Goal: Task Accomplishment & Management: Use online tool/utility

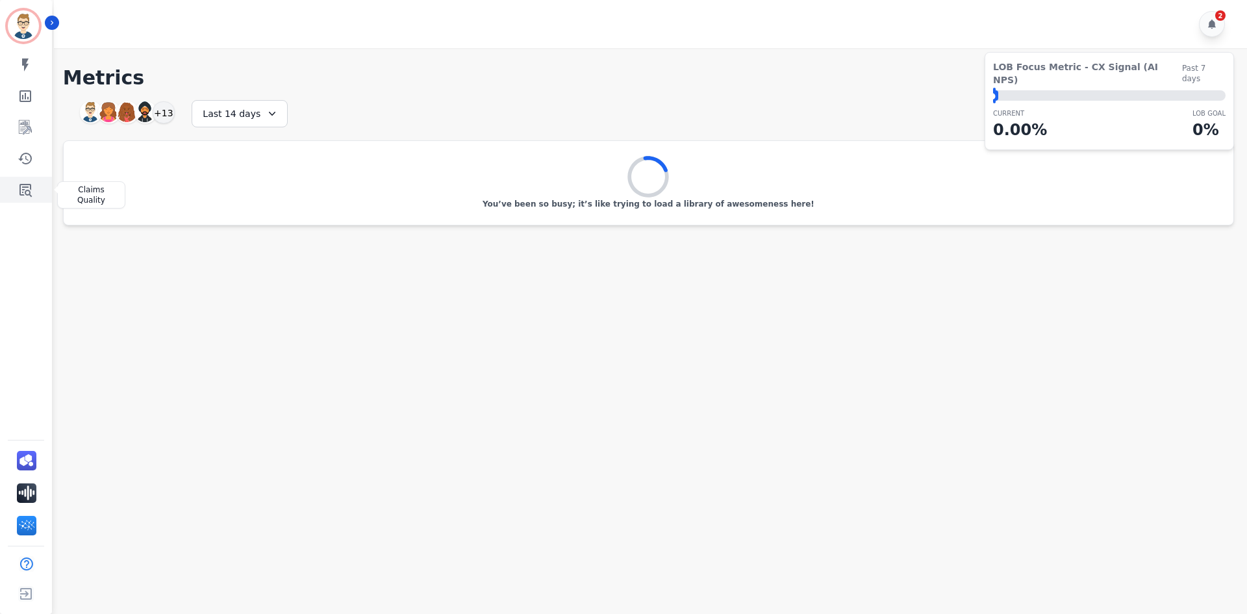
click at [29, 181] on link "Sidebar" at bounding box center [27, 190] width 50 height 26
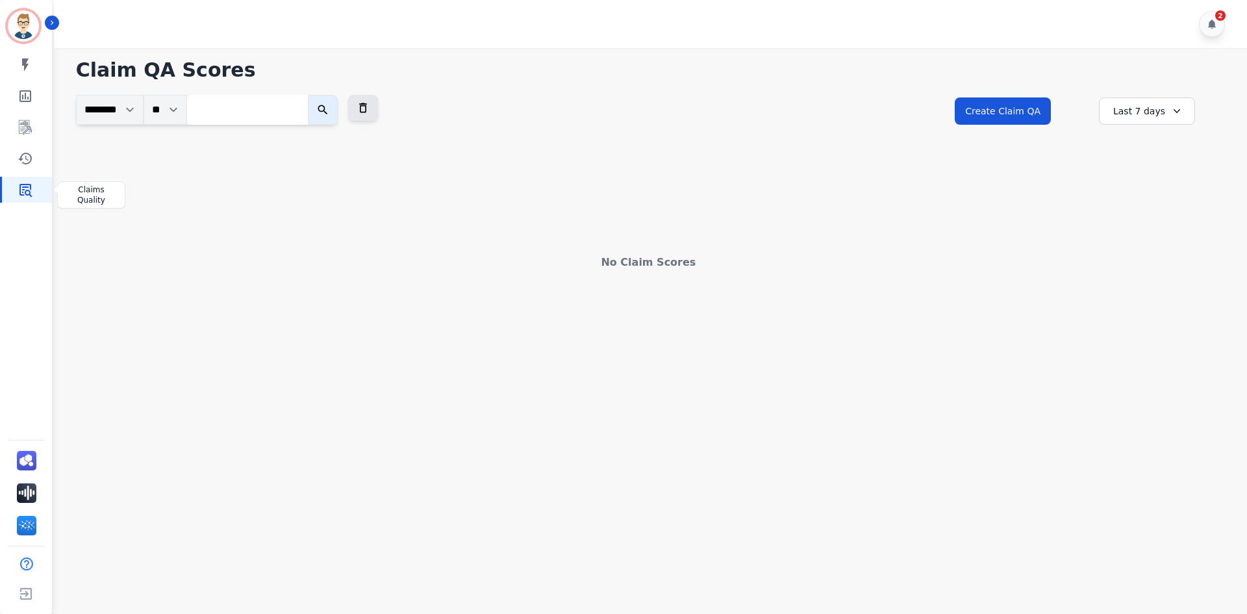
click at [28, 196] on icon "Sidebar" at bounding box center [26, 190] width 16 height 16
click at [1044, 103] on button "Create Claim QA" at bounding box center [1003, 110] width 96 height 27
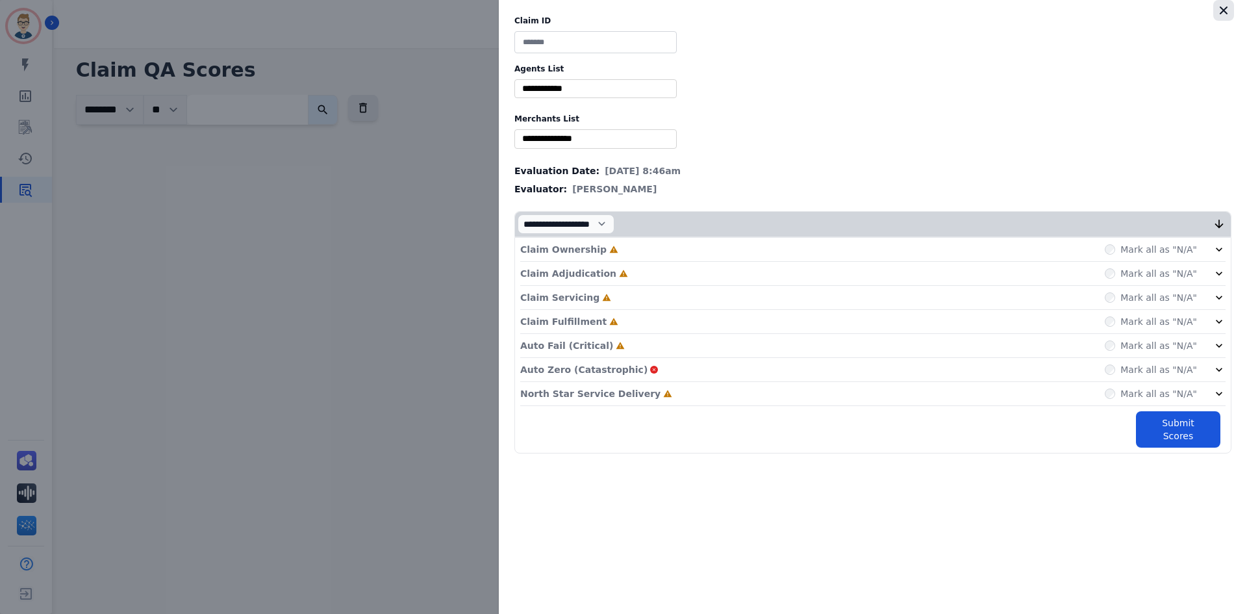
click at [1222, 10] on icon "button" at bounding box center [1223, 10] width 13 height 13
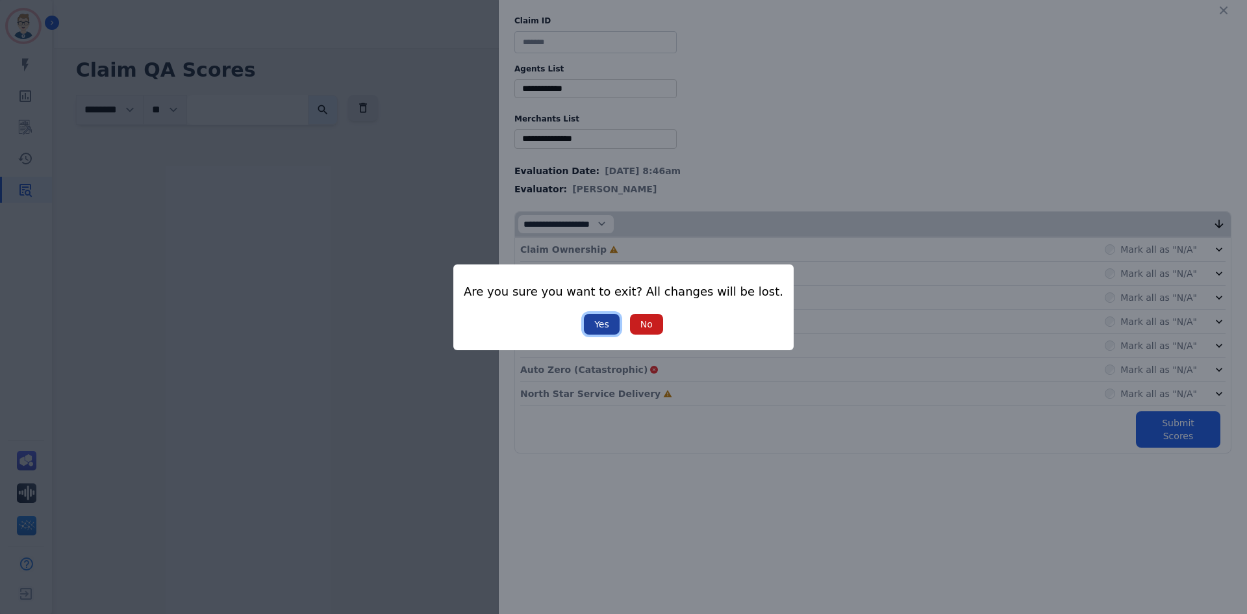
click at [605, 328] on button "Yes" at bounding box center [602, 324] width 36 height 21
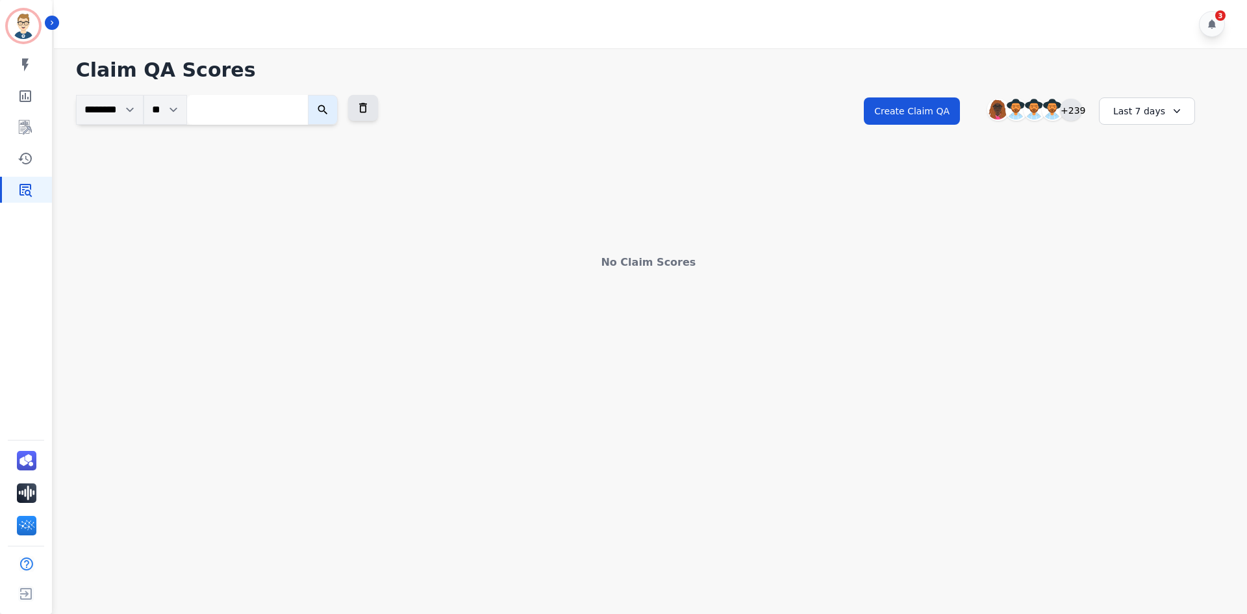
click at [1071, 114] on div "+239" at bounding box center [1071, 110] width 22 height 22
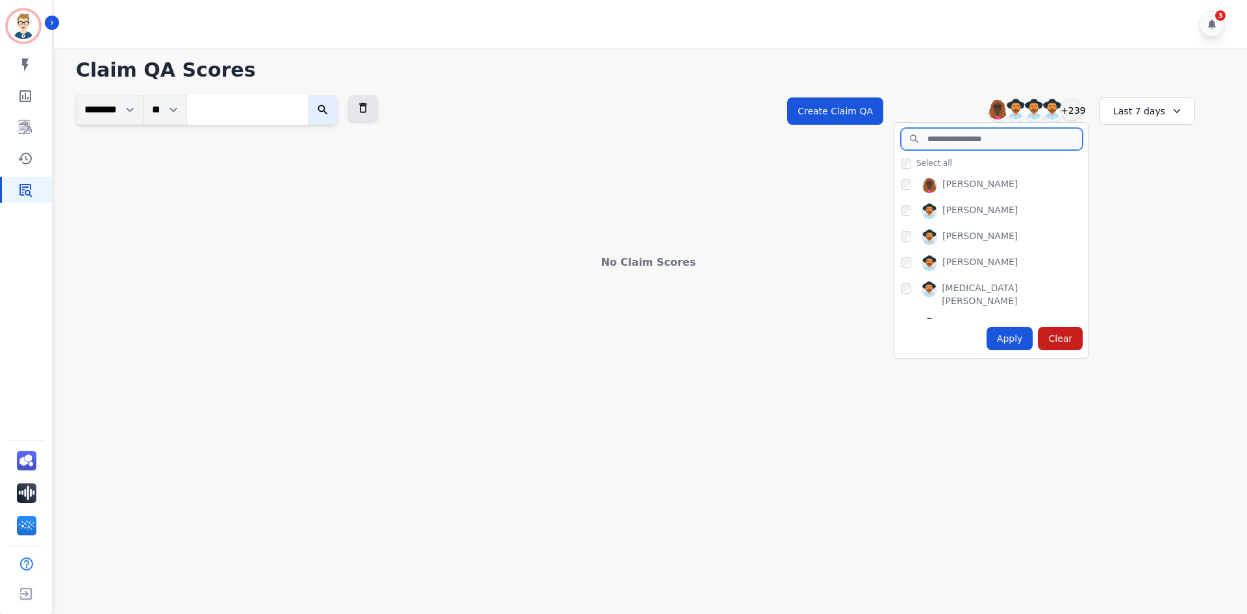
click at [957, 145] on input "search" at bounding box center [992, 139] width 182 height 22
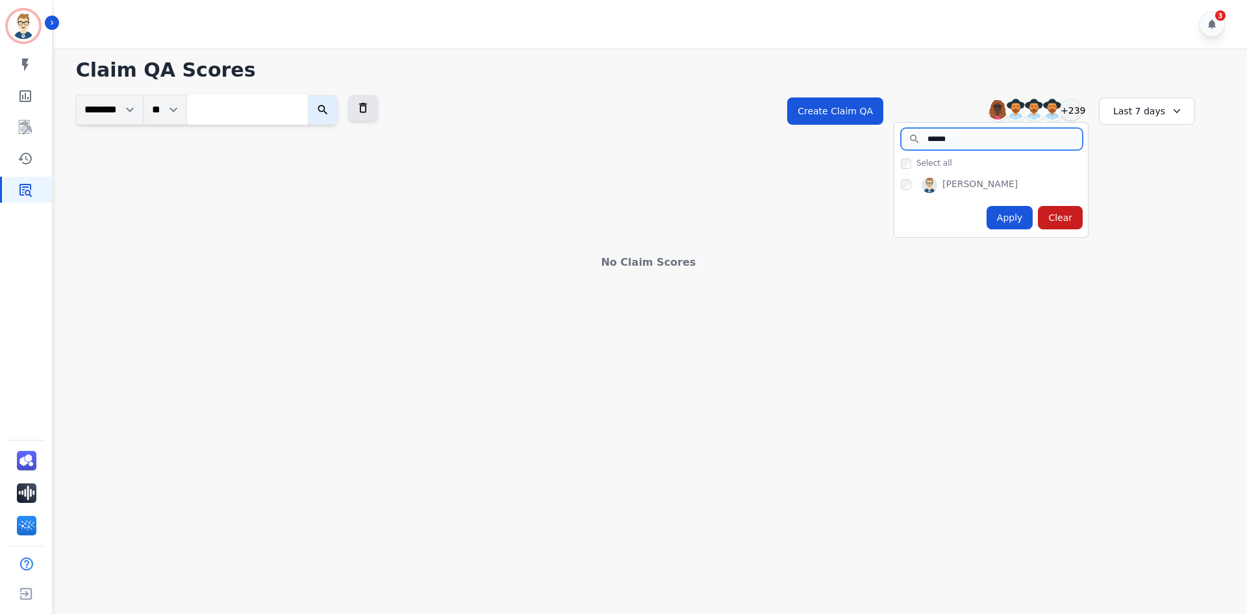
type input "******"
click at [1021, 216] on div "Apply" at bounding box center [1010, 217] width 47 height 23
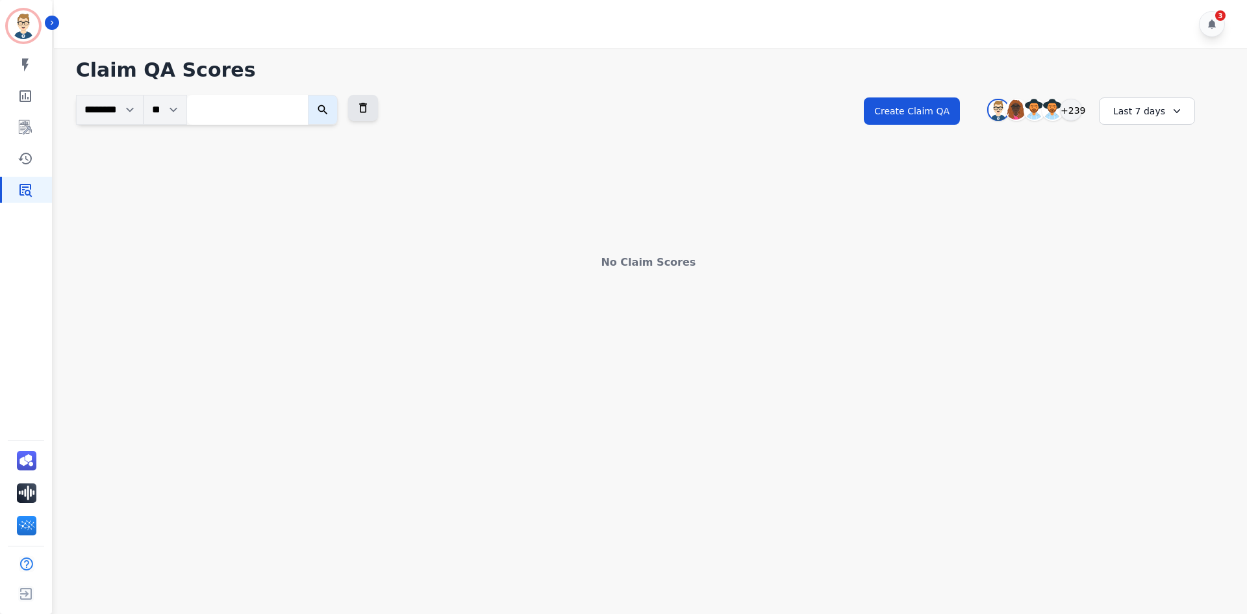
click at [1120, 117] on div "Last 7 days" at bounding box center [1147, 110] width 96 height 27
click at [1148, 233] on li "Last 90 days" at bounding box center [1155, 237] width 65 height 13
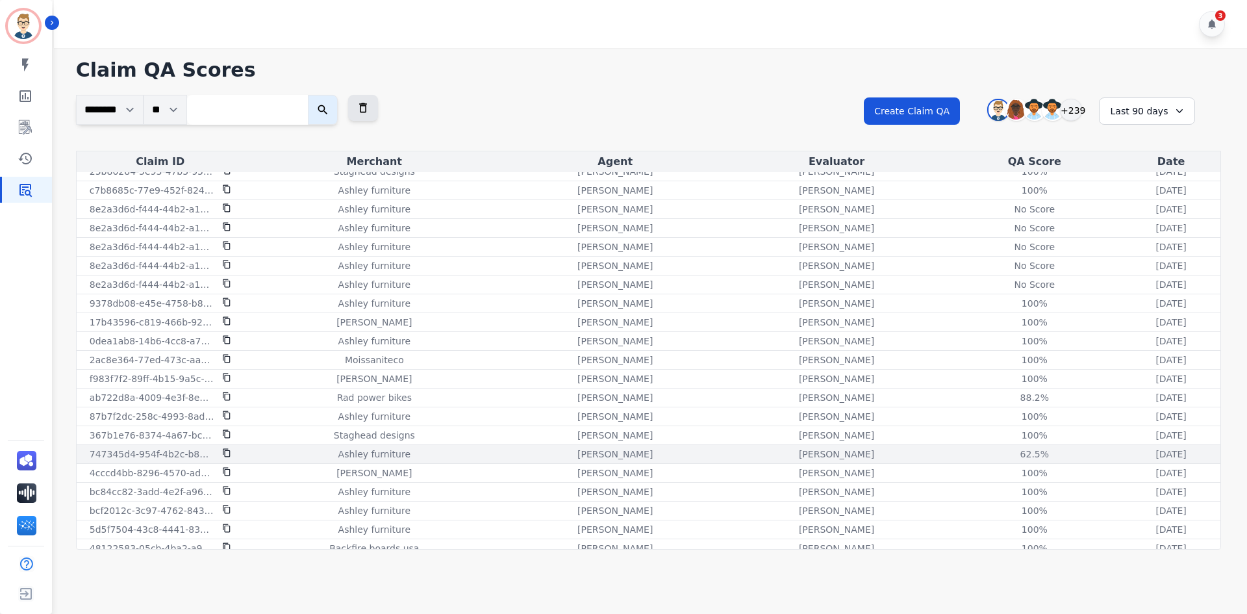
scroll to position [1, 0]
click at [171, 463] on p "747345d4-954f-4b2c-b864-97055a52b23f" at bounding box center [152, 462] width 125 height 13
click at [112, 464] on p "747345d4-954f-4b2c-b864-97055a52b23f" at bounding box center [152, 462] width 125 height 13
click at [577, 466] on p "[PERSON_NAME]" at bounding box center [614, 462] width 75 height 13
click at [1005, 458] on div "62.5%" at bounding box center [1034, 462] width 58 height 13
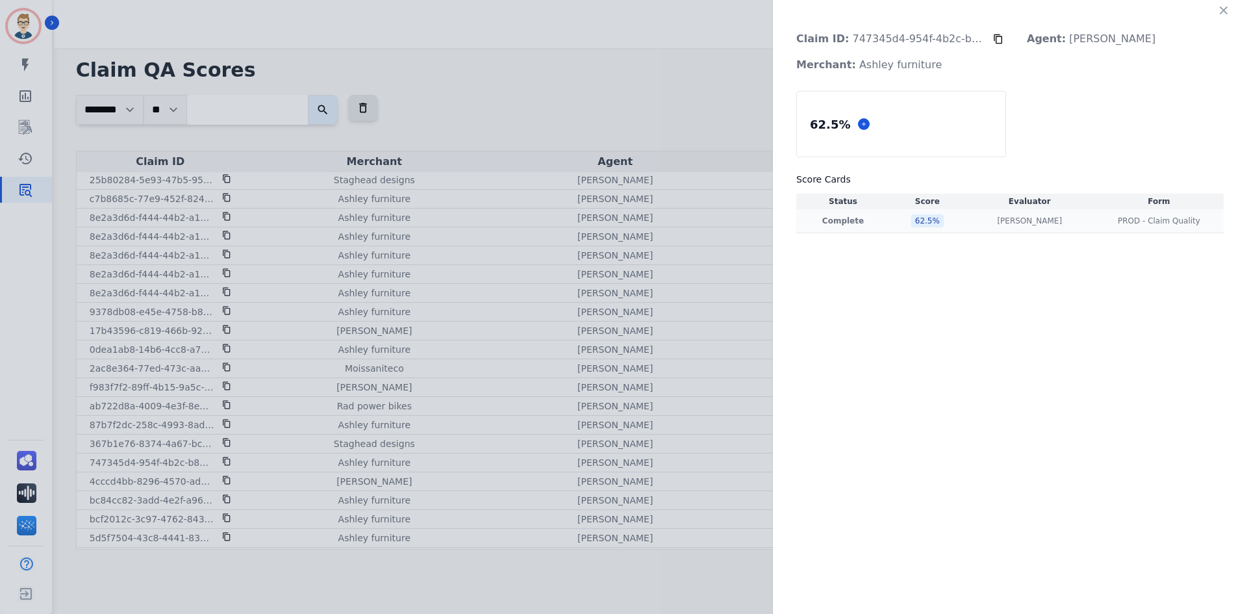
click at [840, 223] on p "Complete" at bounding box center [843, 221] width 88 height 10
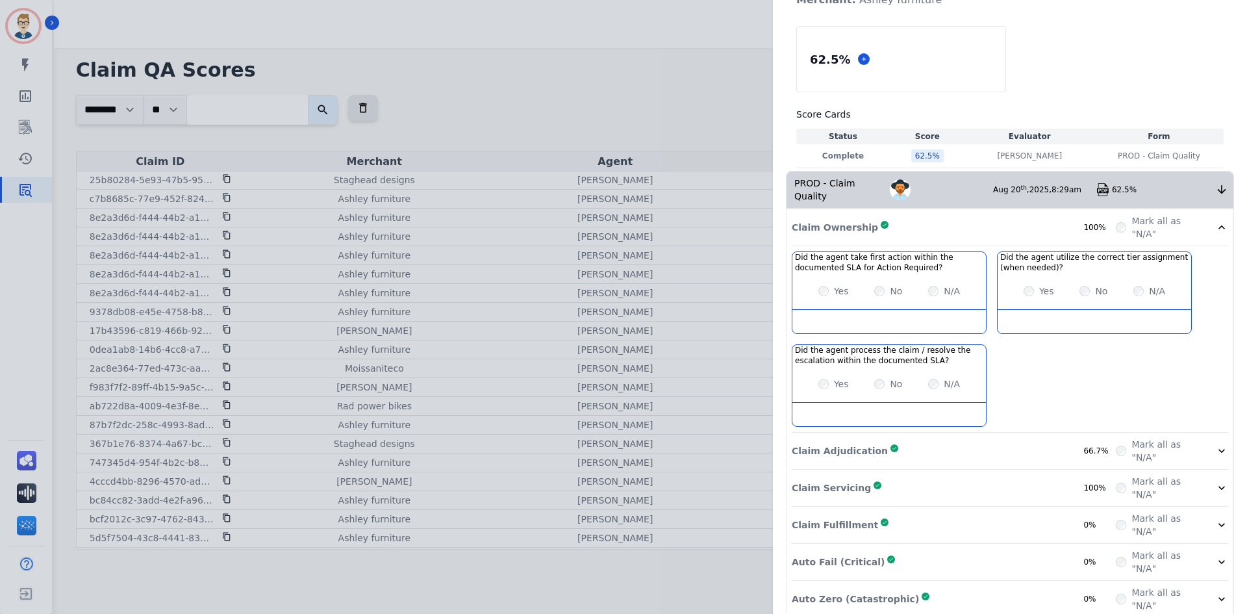
scroll to position [107, 0]
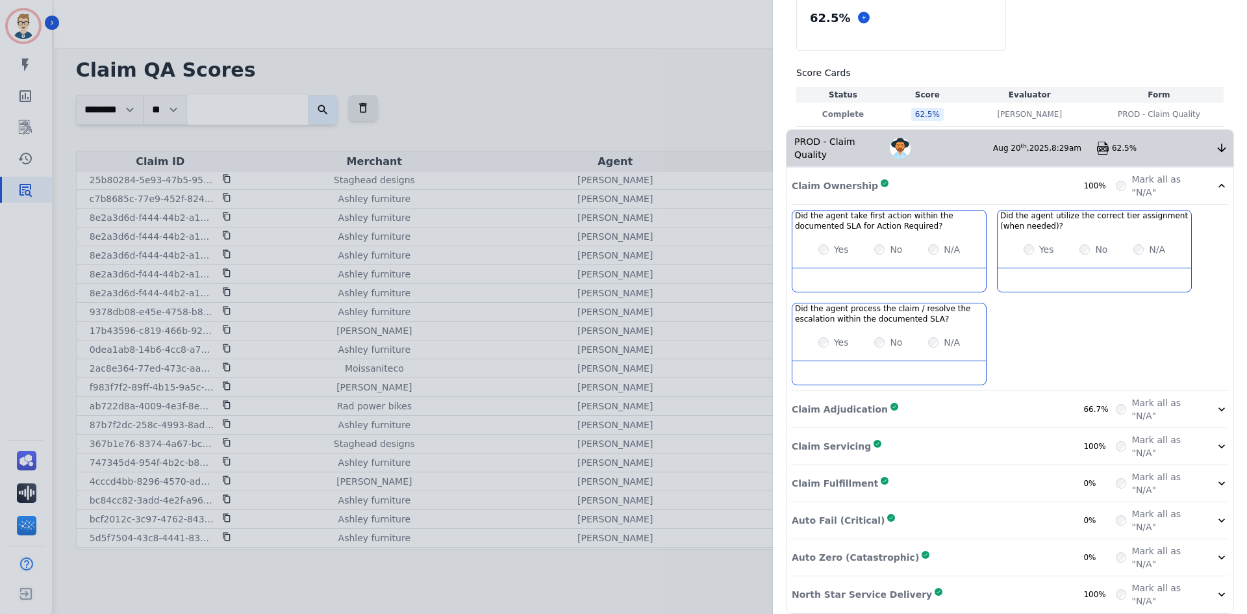
click at [948, 398] on div "Claim Adjudication Complete 66.7%" at bounding box center [954, 409] width 324 height 26
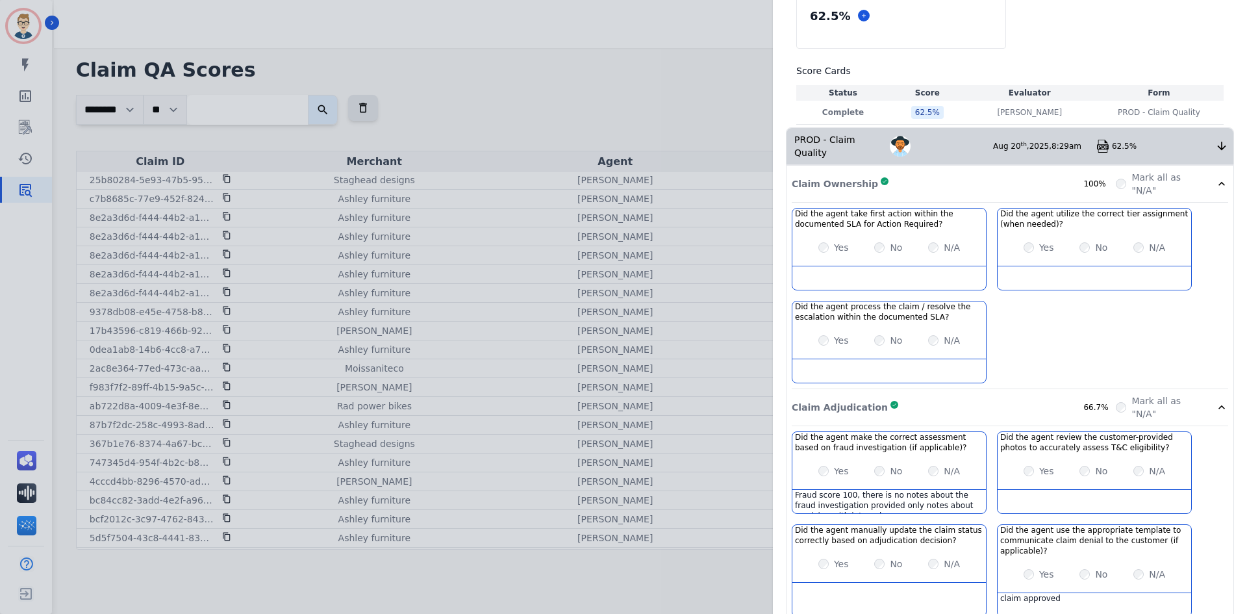
scroll to position [0, 0]
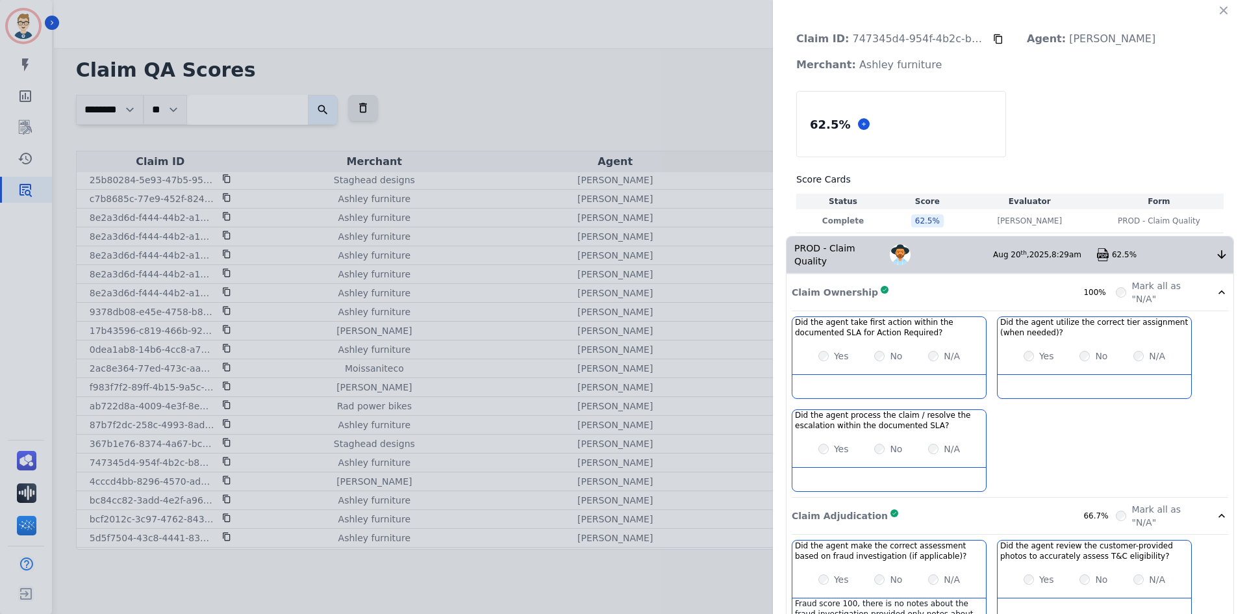
click at [994, 40] on icon at bounding box center [998, 39] width 8 height 10
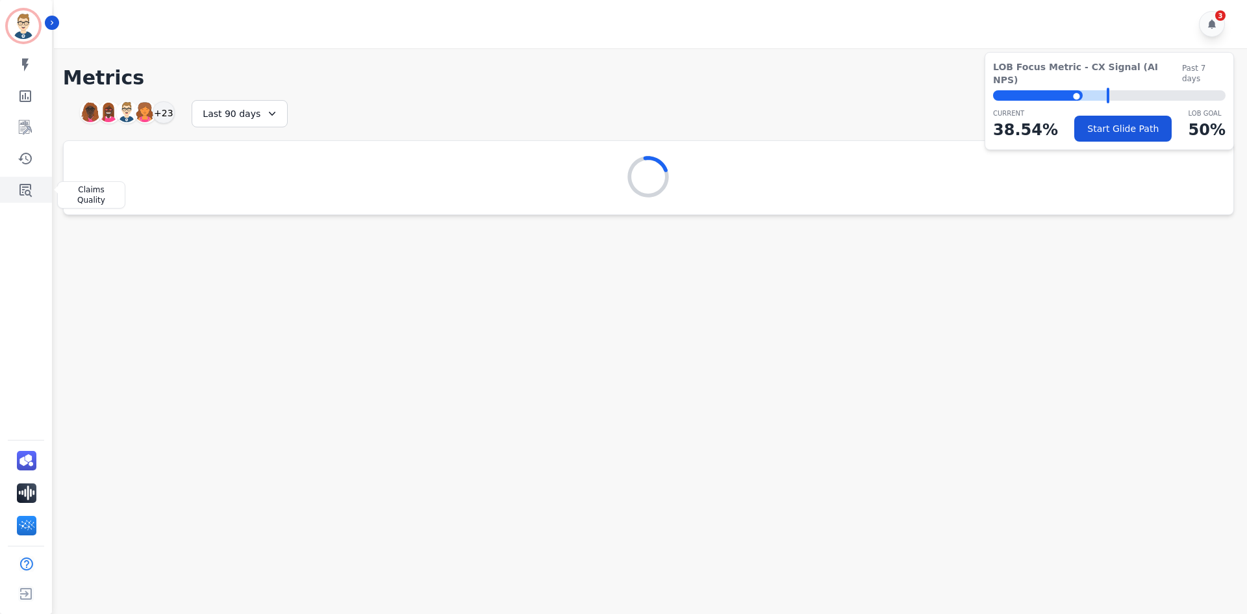
click at [32, 187] on icon "Sidebar" at bounding box center [26, 190] width 16 height 16
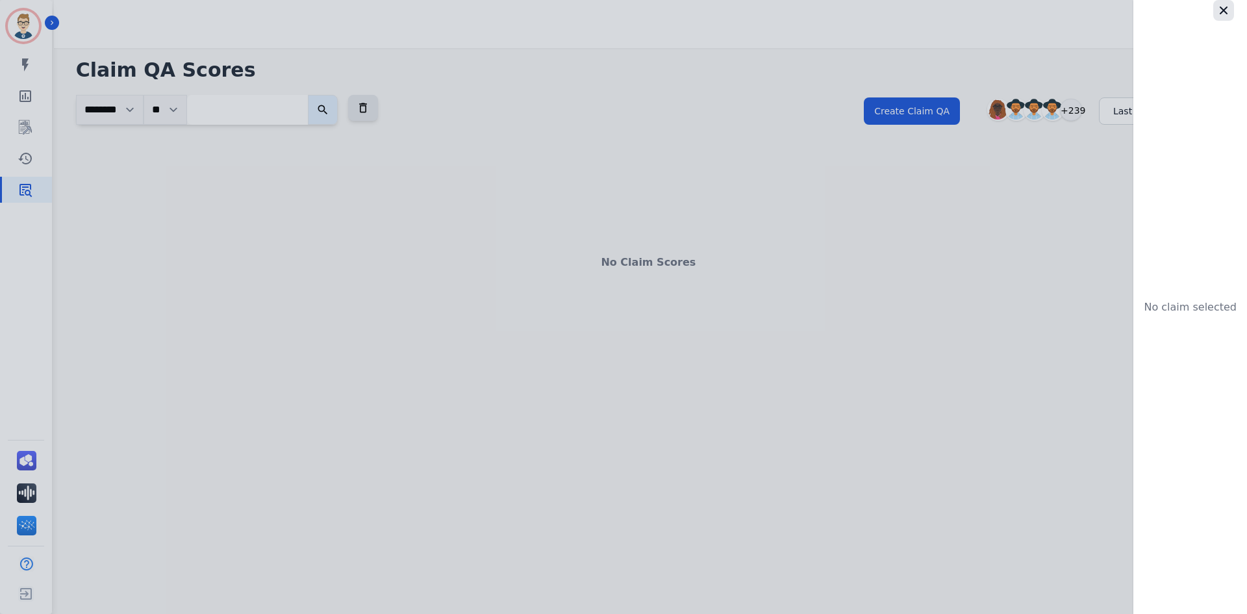
click at [1218, 14] on icon "button" at bounding box center [1223, 10] width 13 height 13
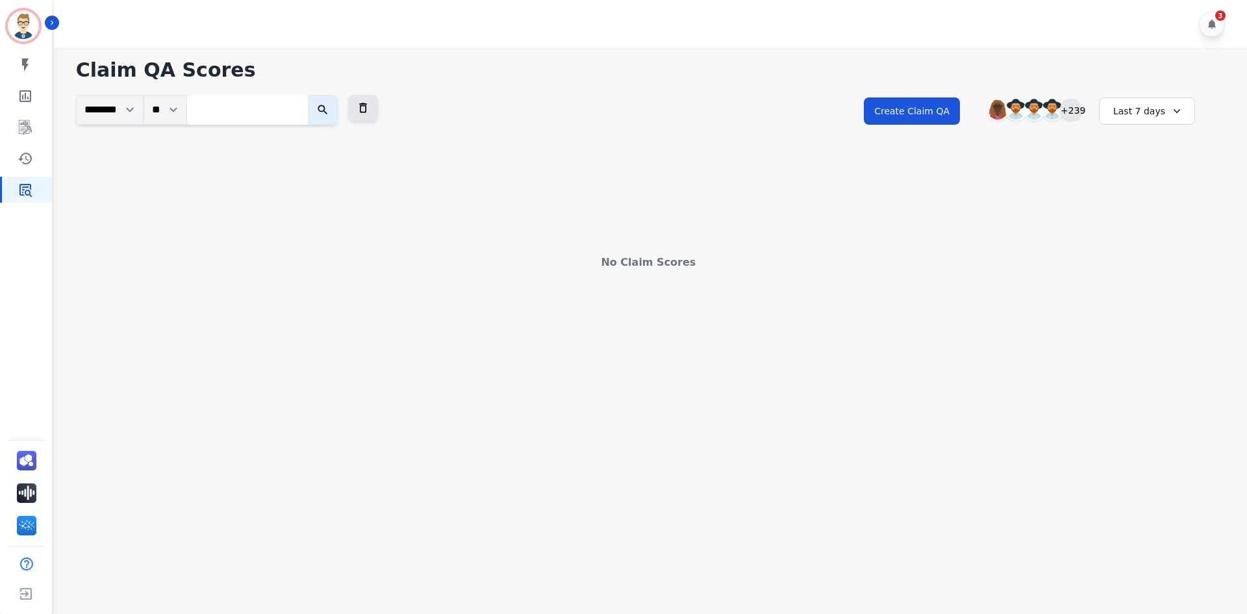
click at [1075, 114] on div "+239" at bounding box center [1071, 110] width 22 height 22
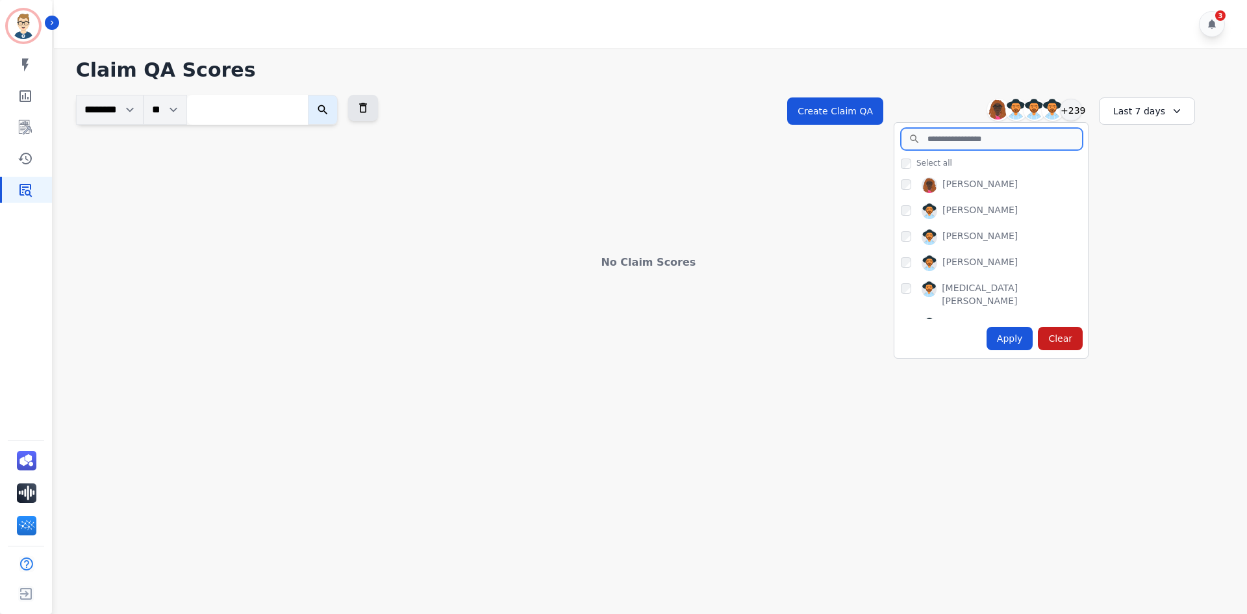
click at [966, 142] on input "search" at bounding box center [992, 139] width 182 height 22
type input "******"
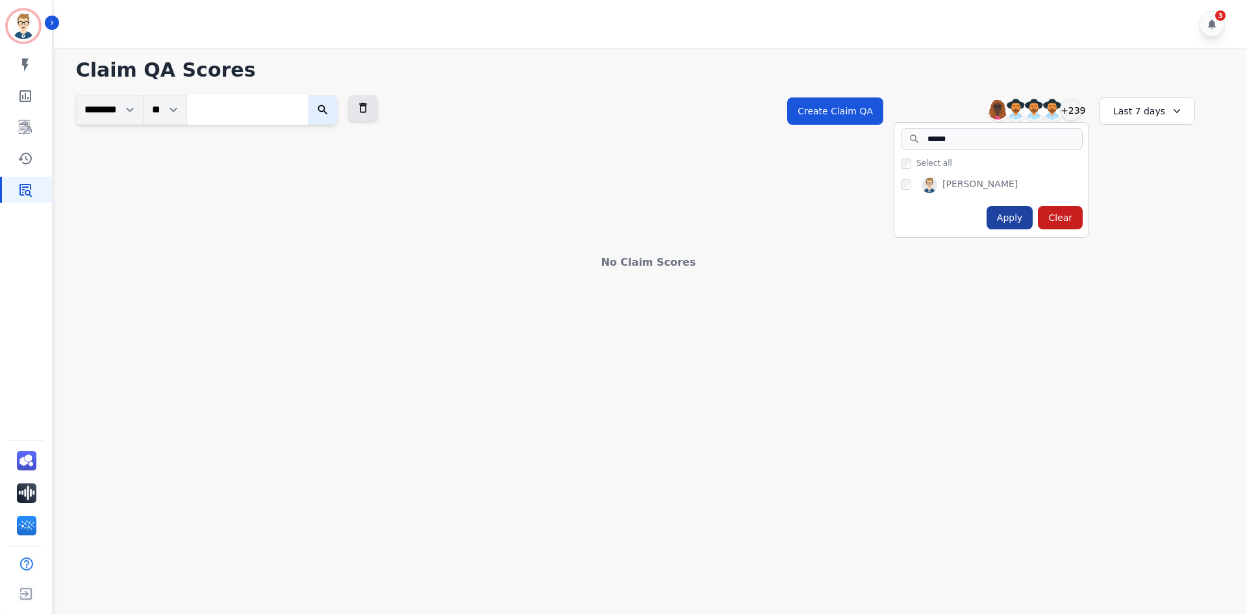
click at [1007, 220] on div "Apply" at bounding box center [1010, 217] width 47 height 23
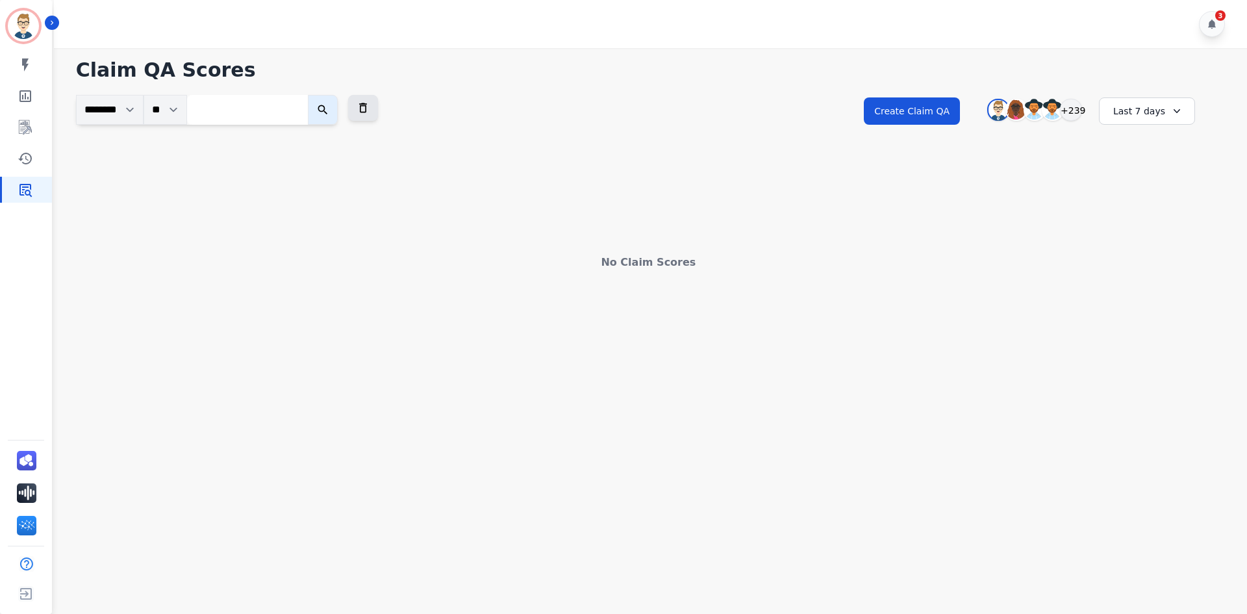
click at [1154, 113] on div "Last 7 days" at bounding box center [1147, 110] width 96 height 27
click at [1137, 233] on li "Last 90 days" at bounding box center [1155, 237] width 65 height 13
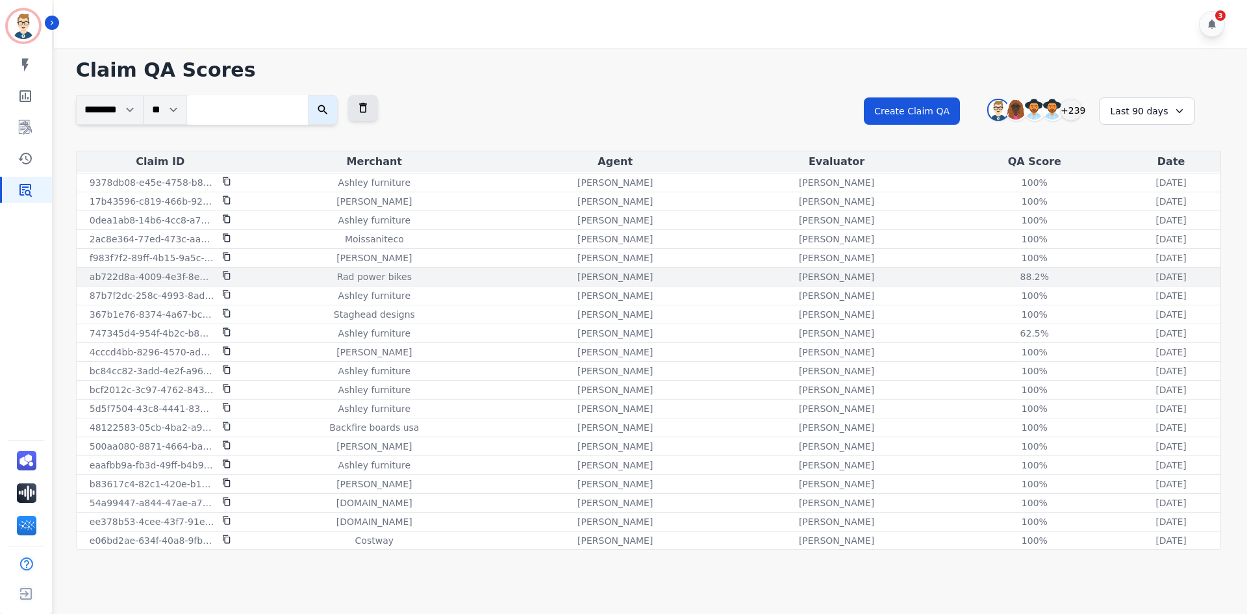
scroll to position [131, 0]
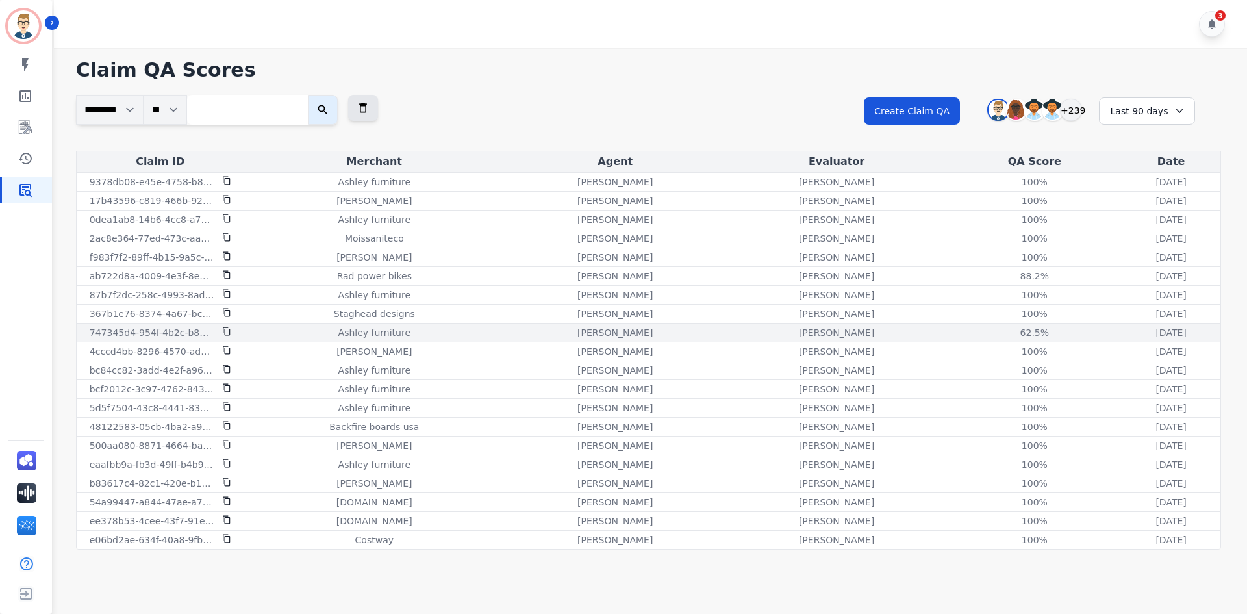
click at [577, 333] on p "[PERSON_NAME]" at bounding box center [614, 332] width 75 height 13
click at [1005, 327] on div "62.5%" at bounding box center [1034, 332] width 58 height 13
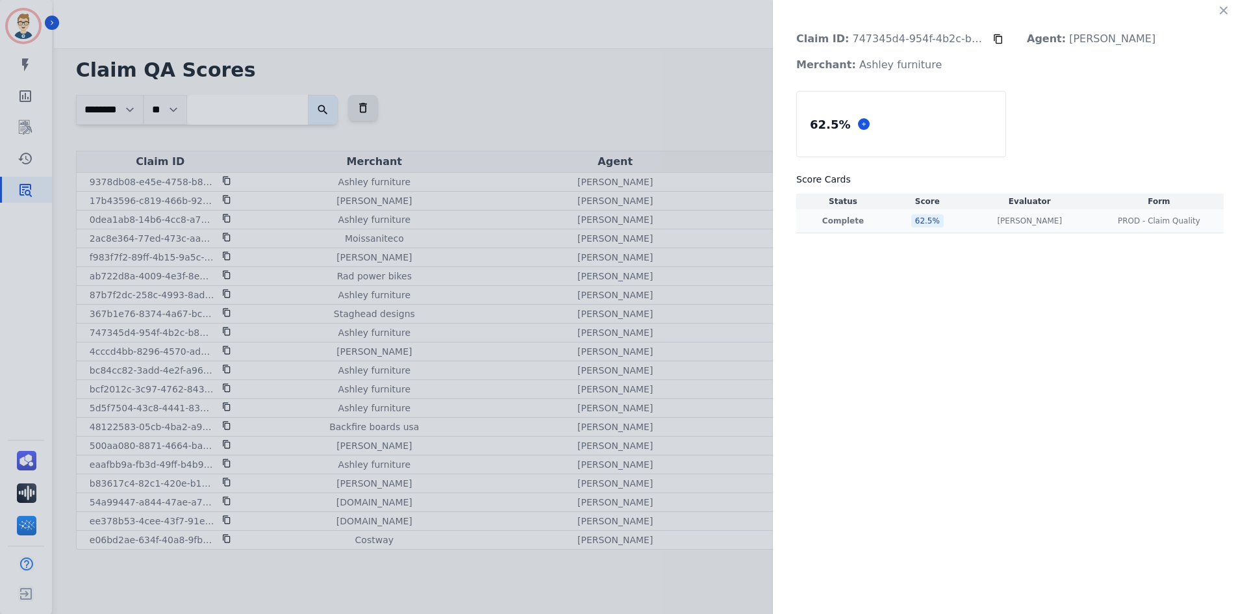
click at [977, 223] on div "[PERSON_NAME] [PERSON_NAME]" at bounding box center [1030, 221] width 124 height 10
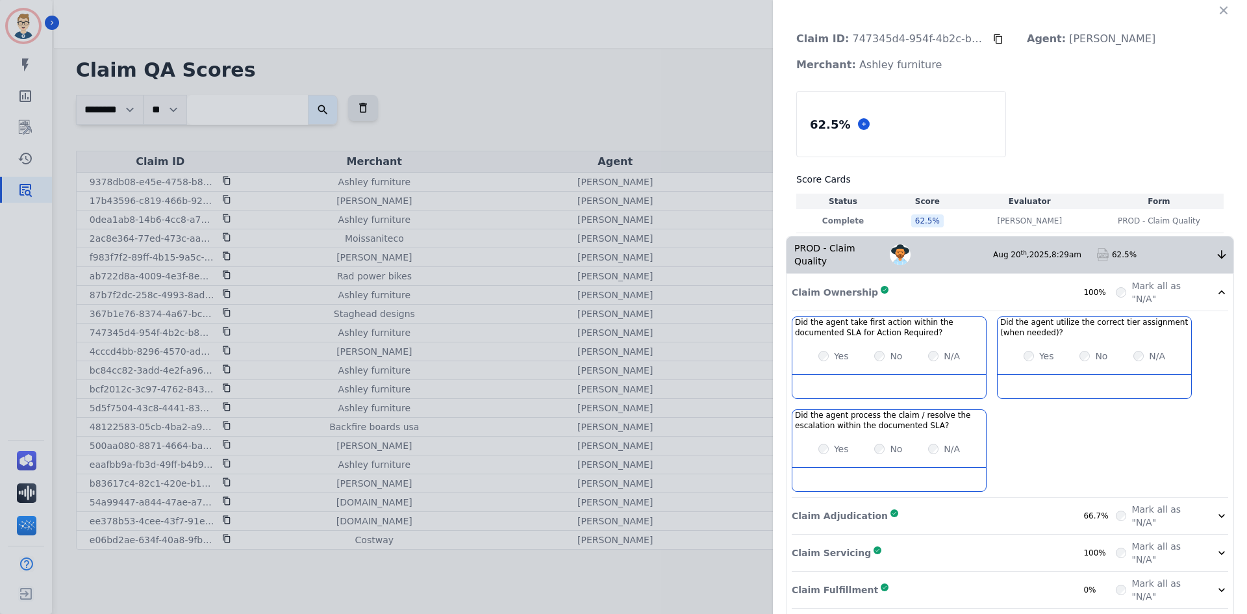
scroll to position [107, 0]
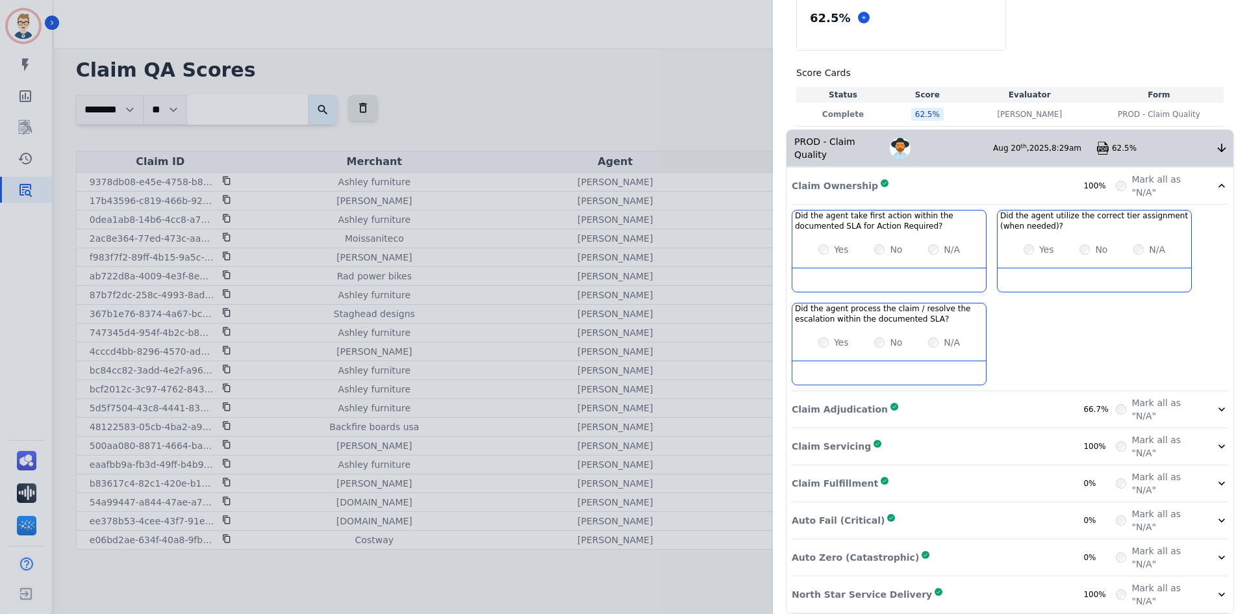
click at [952, 396] on div "Claim Adjudication Complete 66.7%" at bounding box center [954, 409] width 324 height 26
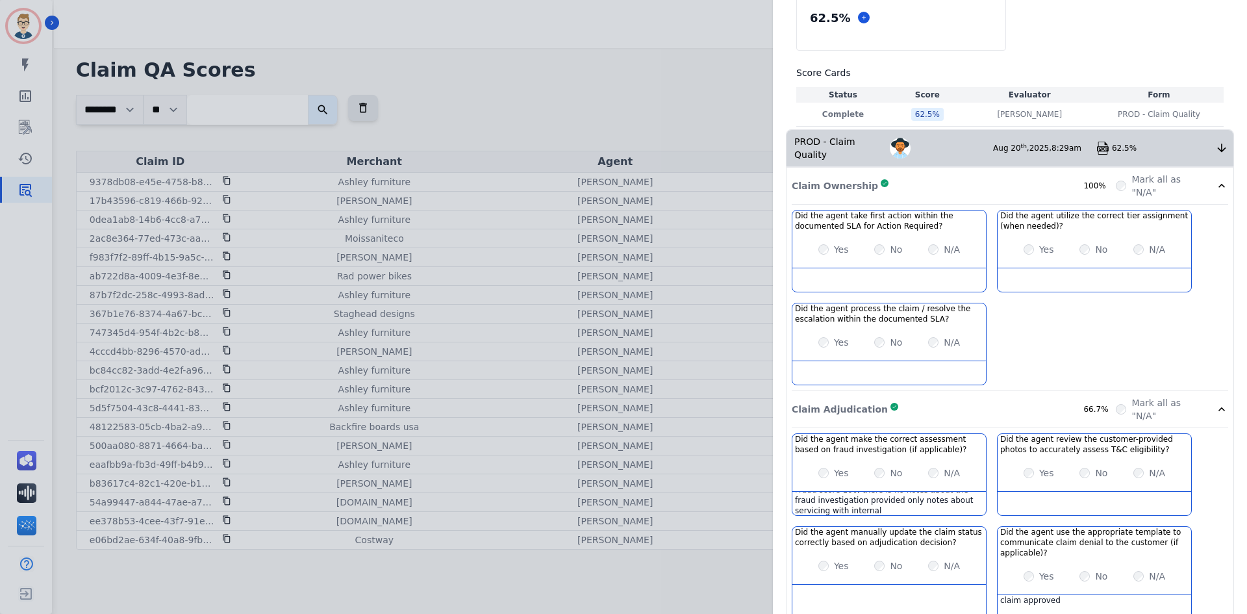
scroll to position [8, 0]
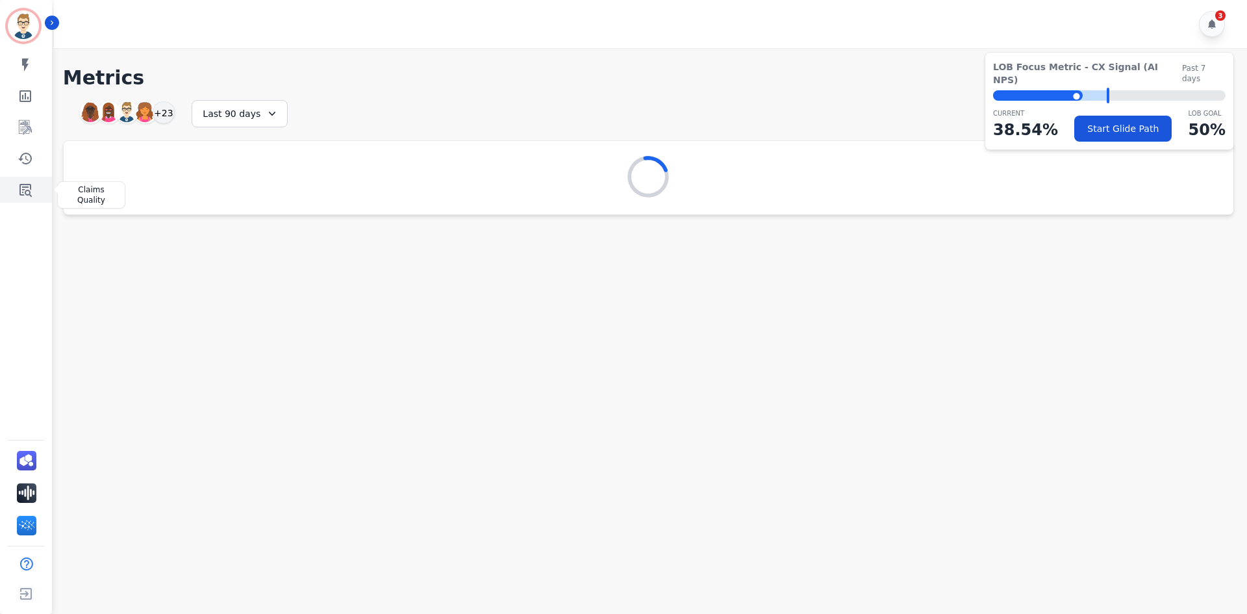
click at [12, 193] on link "Sidebar" at bounding box center [27, 190] width 50 height 26
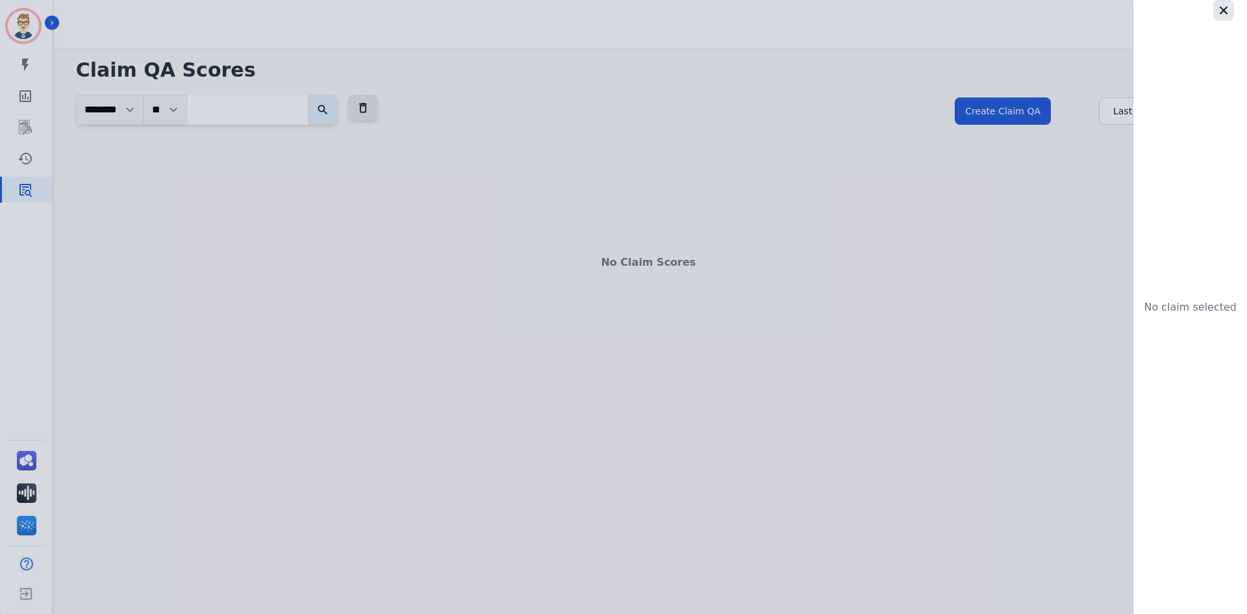
click at [1220, 8] on icon "button" at bounding box center [1224, 10] width 8 height 8
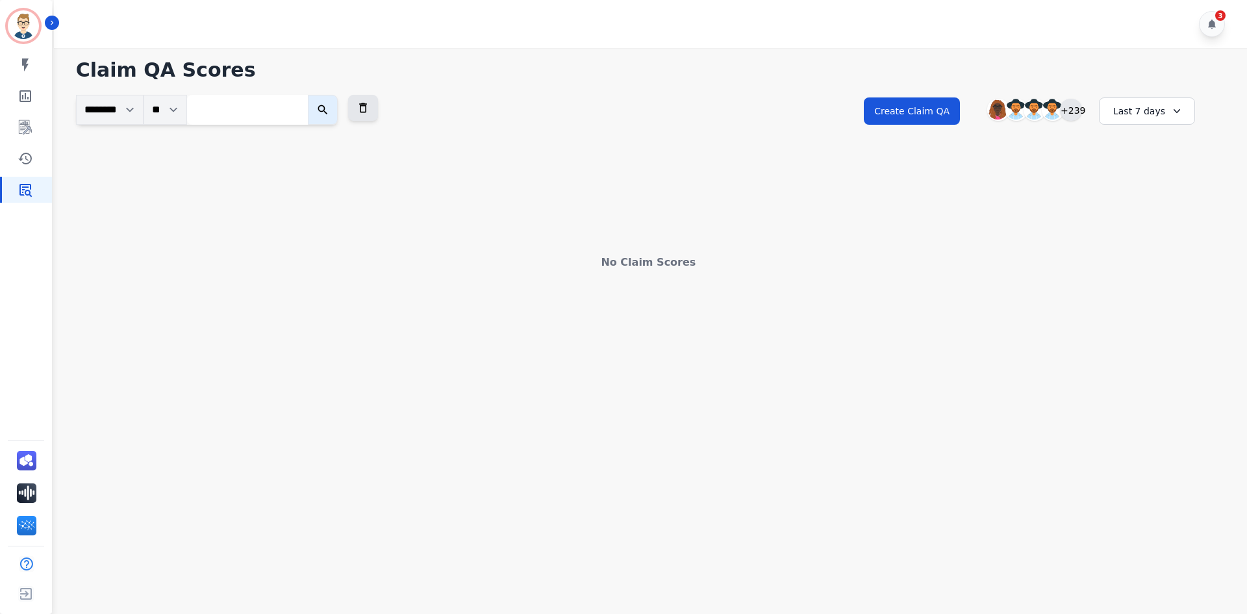
click at [1071, 107] on div "+239" at bounding box center [1071, 110] width 22 height 22
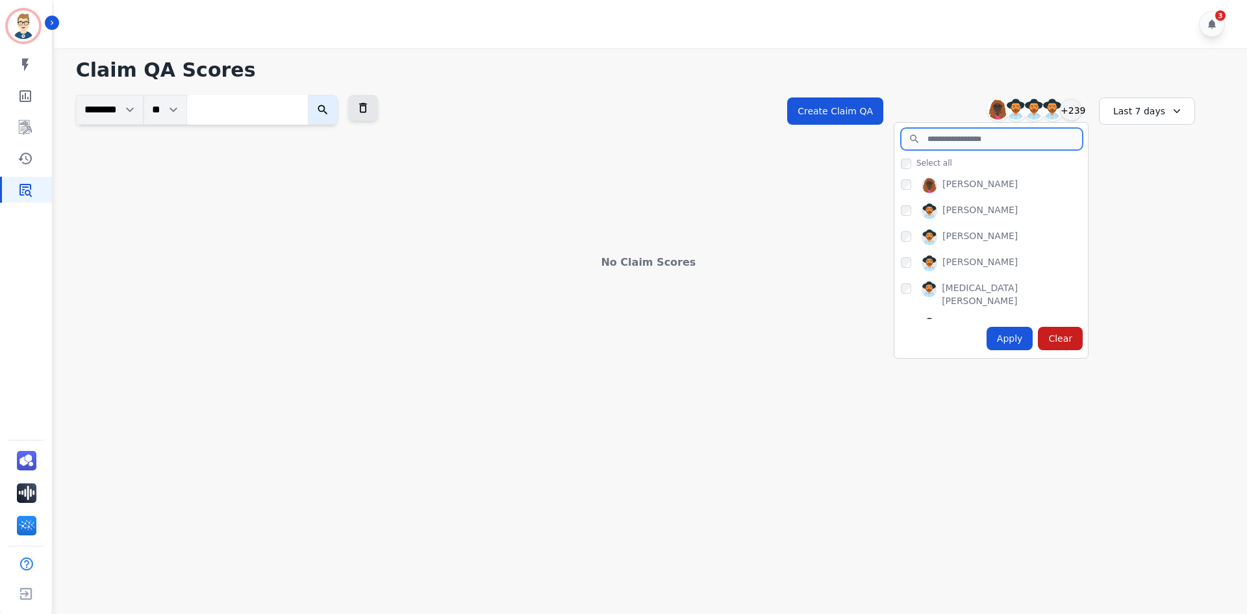
click at [973, 140] on input "search" at bounding box center [992, 139] width 182 height 22
type input "******"
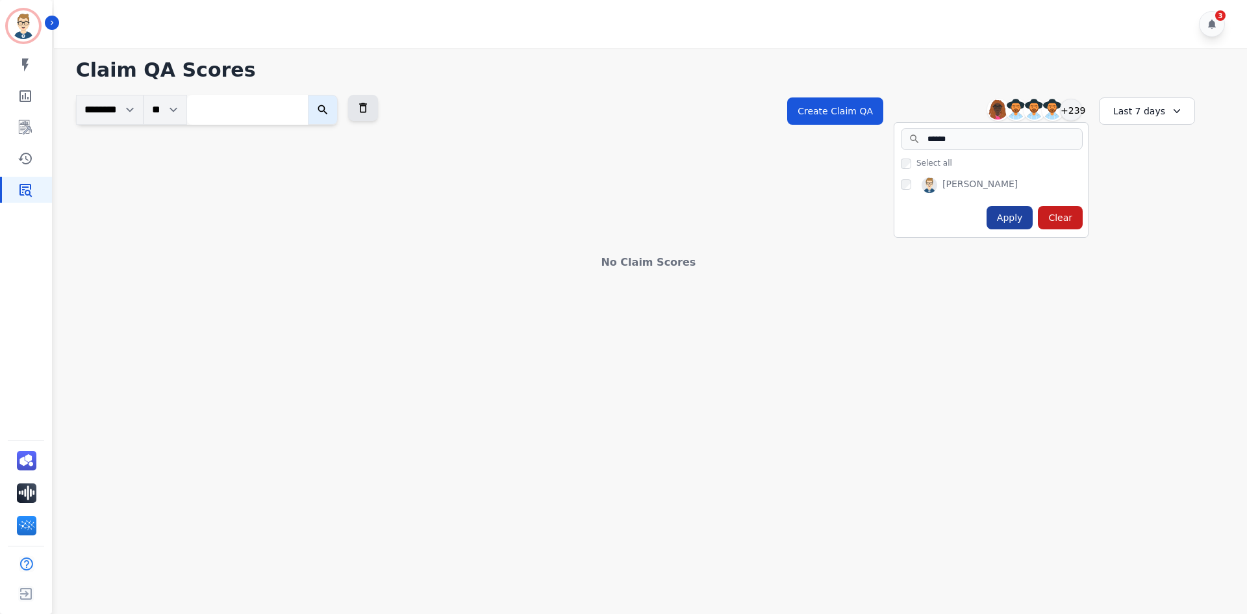
click at [1029, 223] on div "Apply" at bounding box center [1010, 217] width 47 height 23
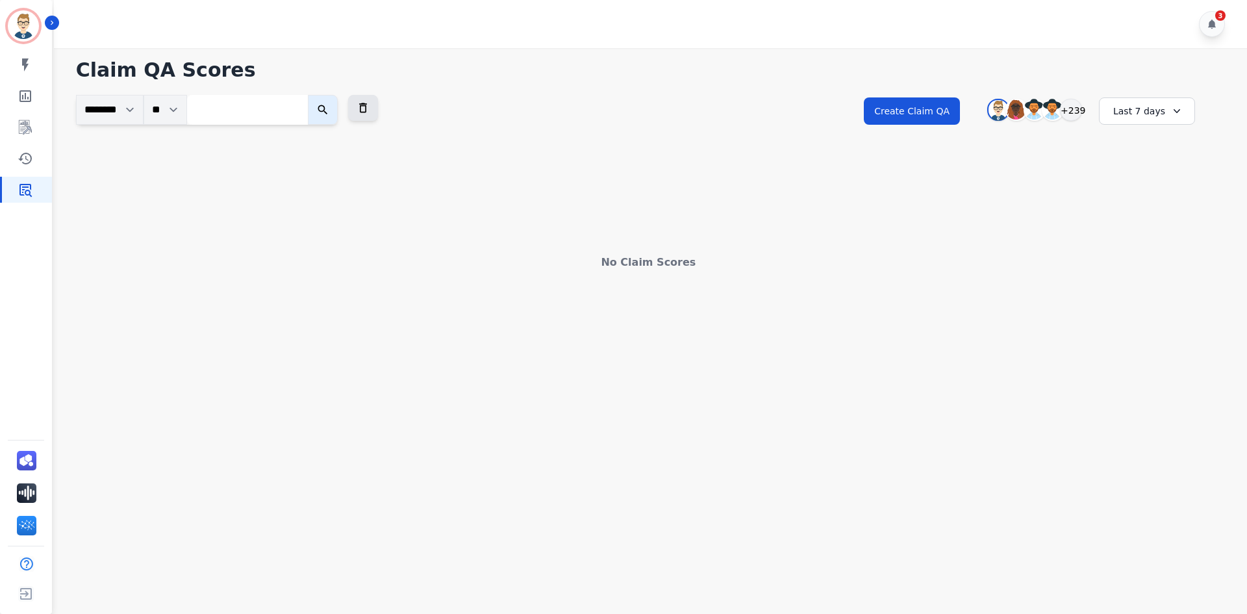
click at [1141, 114] on div "Last 7 days" at bounding box center [1147, 110] width 96 height 27
click at [1135, 250] on li "Last 12 months" at bounding box center [1155, 259] width 65 height 26
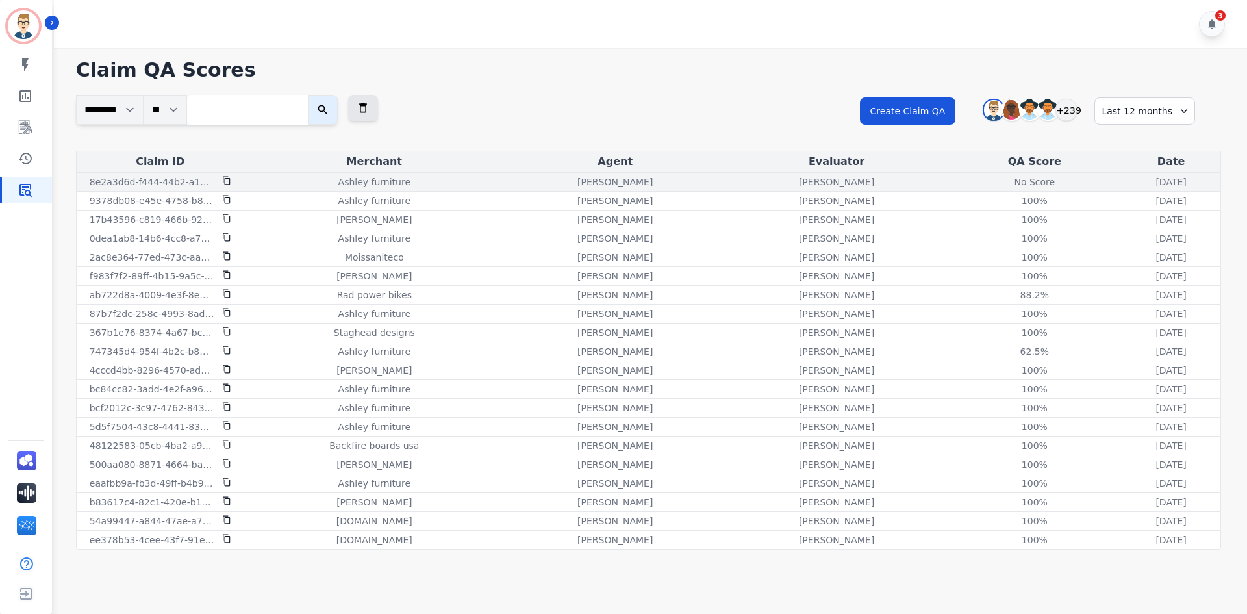
scroll to position [131, 0]
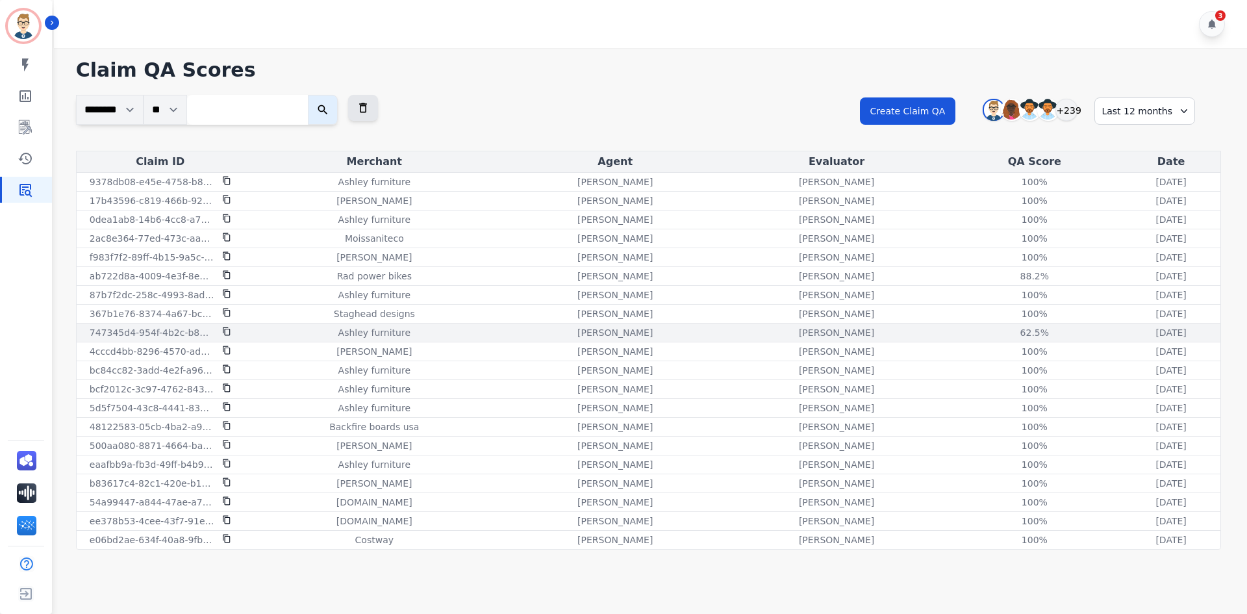
click at [588, 335] on div "[PERSON_NAME]" at bounding box center [615, 332] width 216 height 13
click at [385, 333] on div "Ashley furniture" at bounding box center [374, 332] width 255 height 13
click at [1005, 330] on div "62.5%" at bounding box center [1034, 332] width 58 height 13
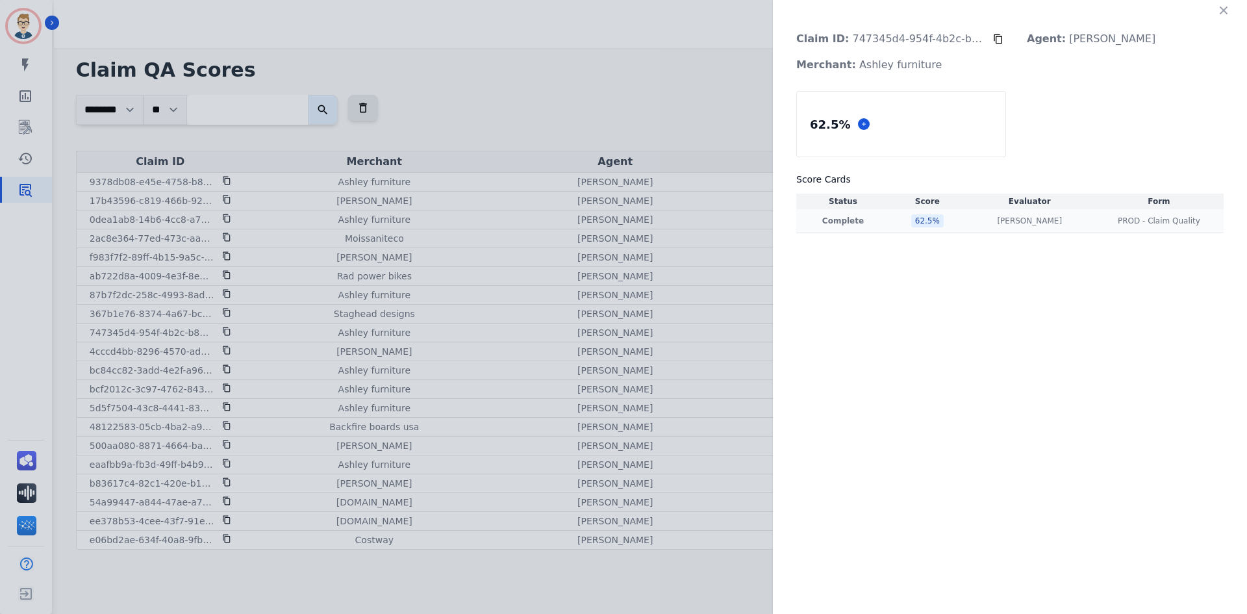
click at [957, 216] on td "62.5 %" at bounding box center [927, 221] width 75 height 24
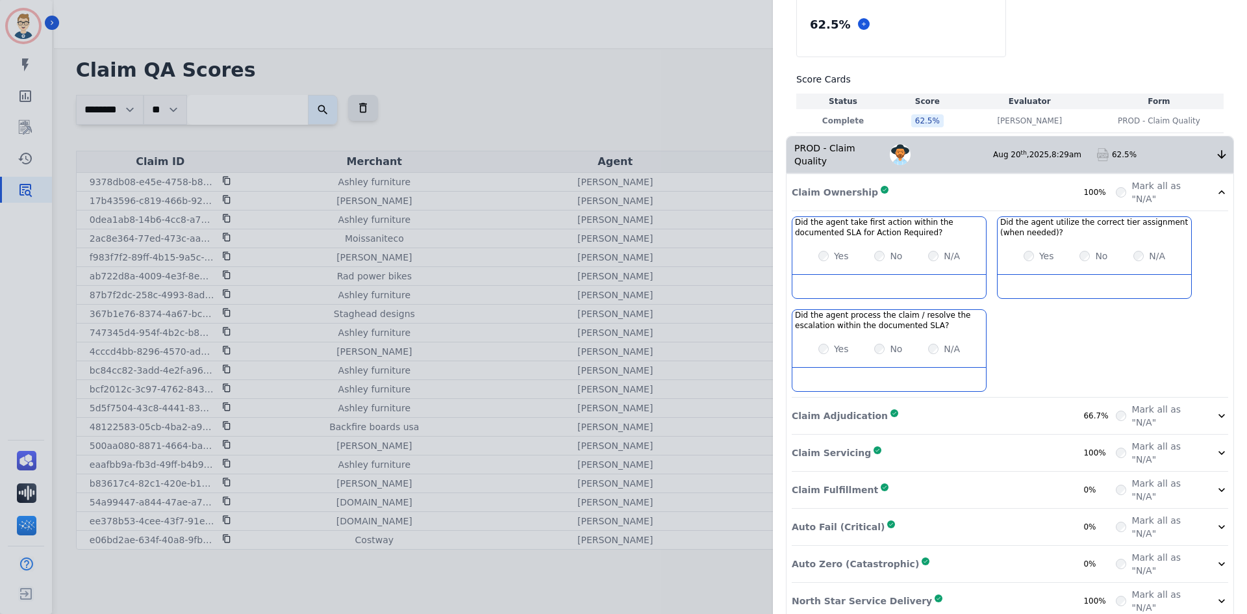
scroll to position [107, 0]
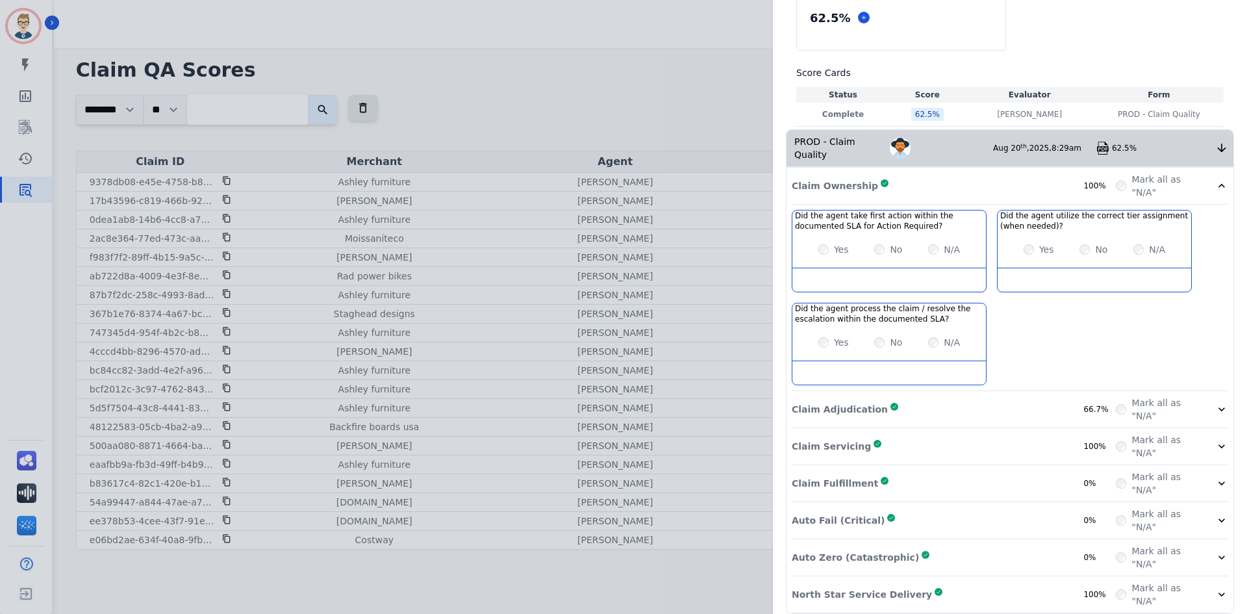
click at [960, 396] on div "Claim Adjudication Complete 66.7%" at bounding box center [954, 409] width 324 height 26
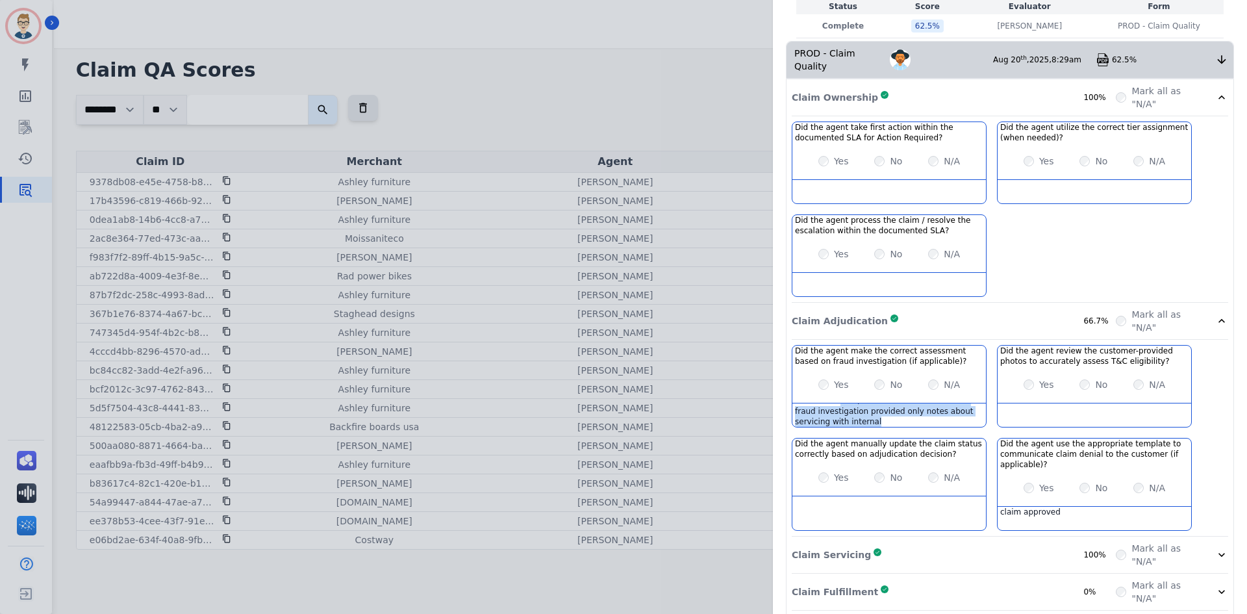
scroll to position [0, 0]
drag, startPoint x: 863, startPoint y: 409, endPoint x: 786, endPoint y: 395, distance: 78.0
click at [787, 395] on div "Claim Ownership Complete 100% Mark all as "N/A" Did the agent take first action…" at bounding box center [1010, 400] width 447 height 642
copy div "Fraud score 100, there is no notes about the fraud investigation provided only …"
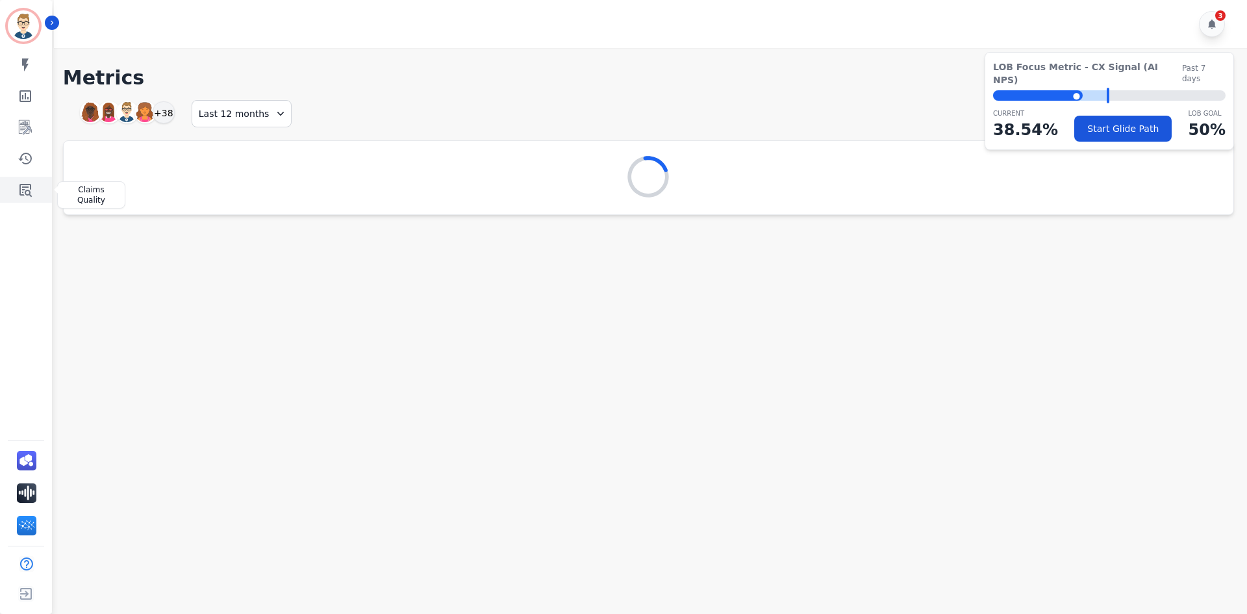
click at [21, 187] on icon "Sidebar" at bounding box center [26, 190] width 16 height 16
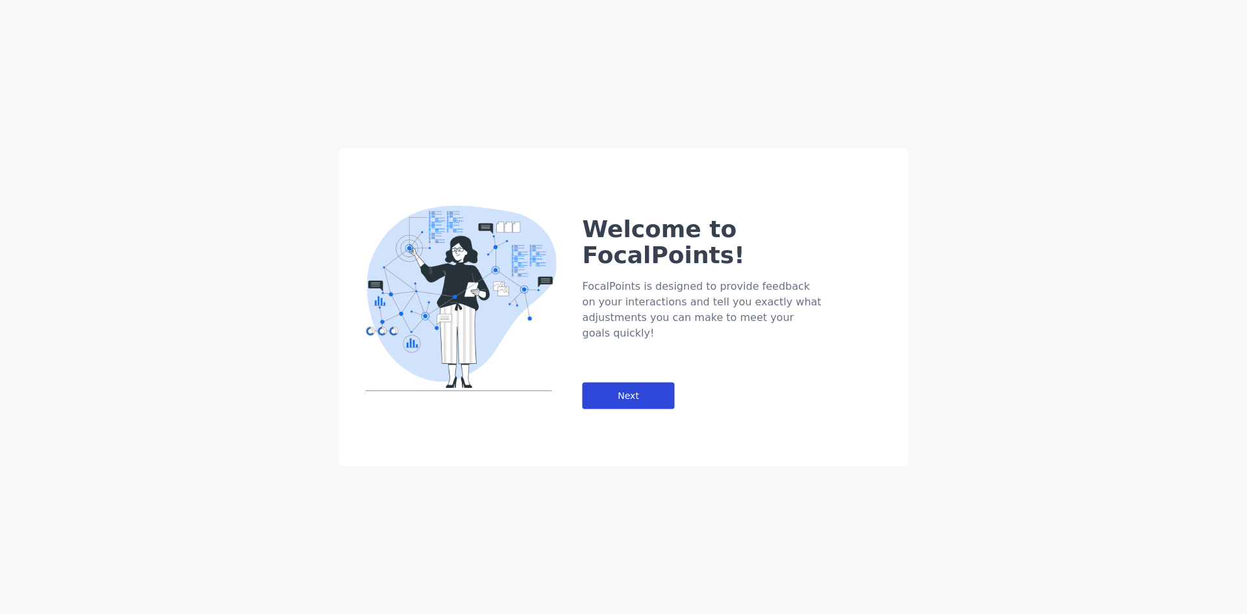
click at [646, 382] on div "Next" at bounding box center [629, 395] width 92 height 27
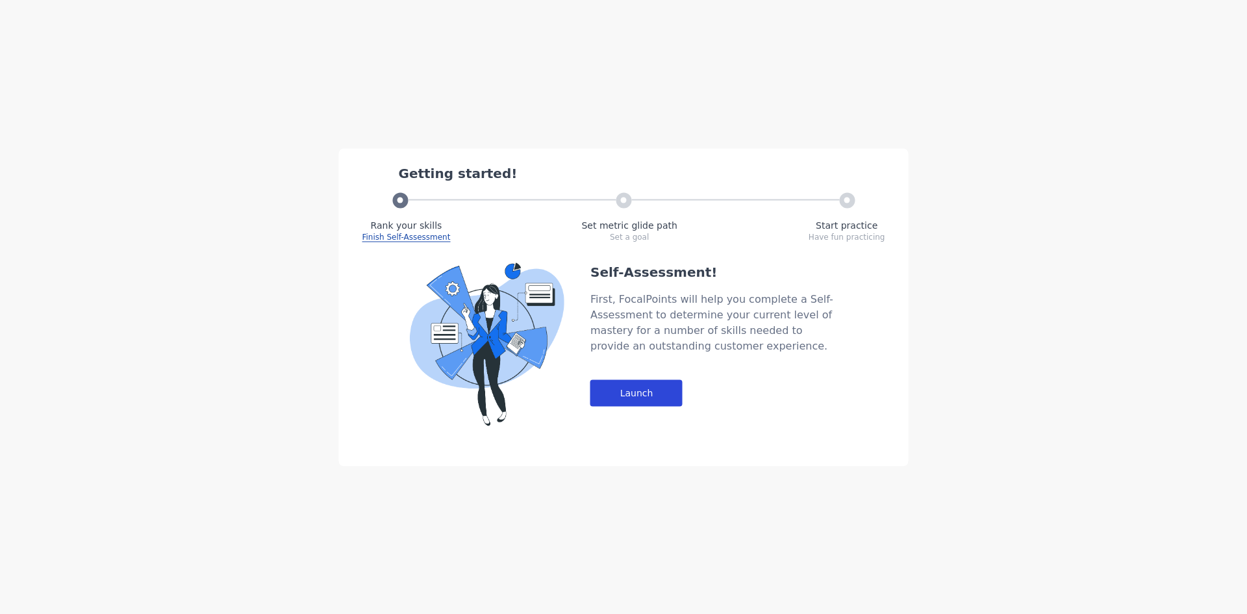
click at [637, 394] on div "Launch" at bounding box center [636, 392] width 92 height 27
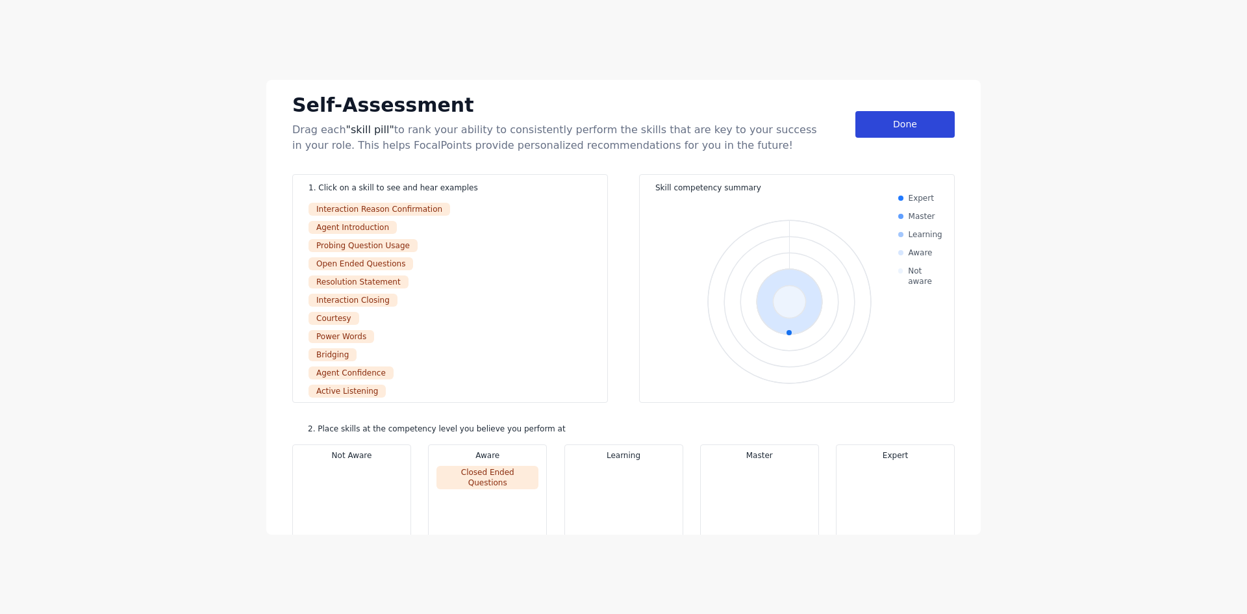
click at [897, 120] on div "Done" at bounding box center [904, 124] width 99 height 27
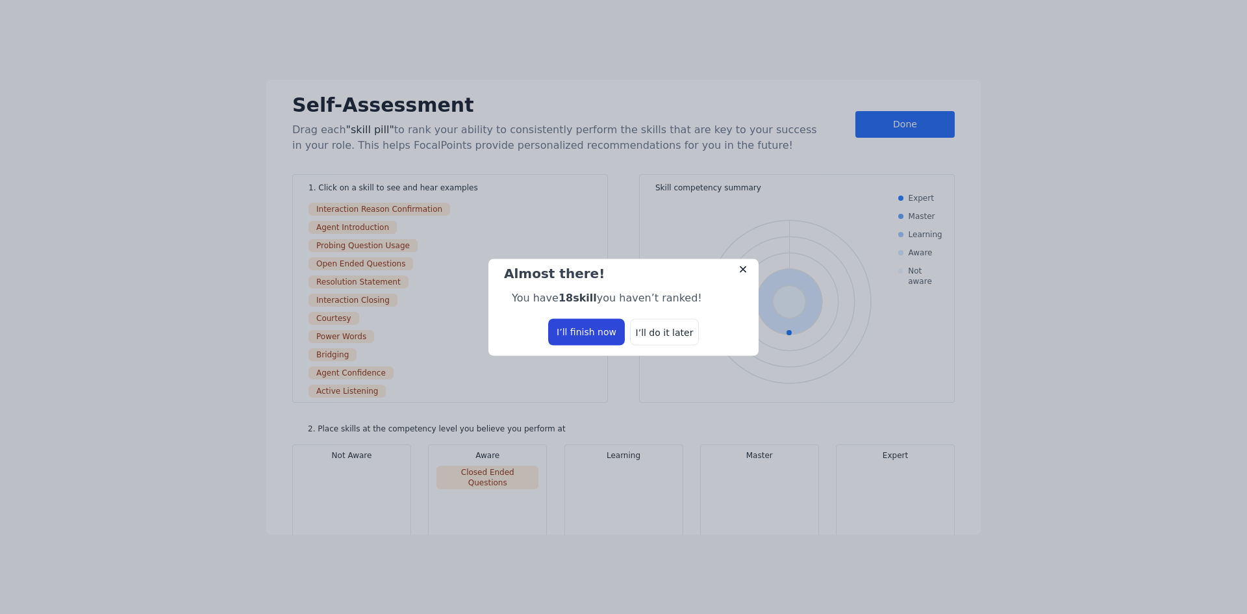
click at [579, 328] on div "I’ll finish now" at bounding box center [586, 331] width 77 height 27
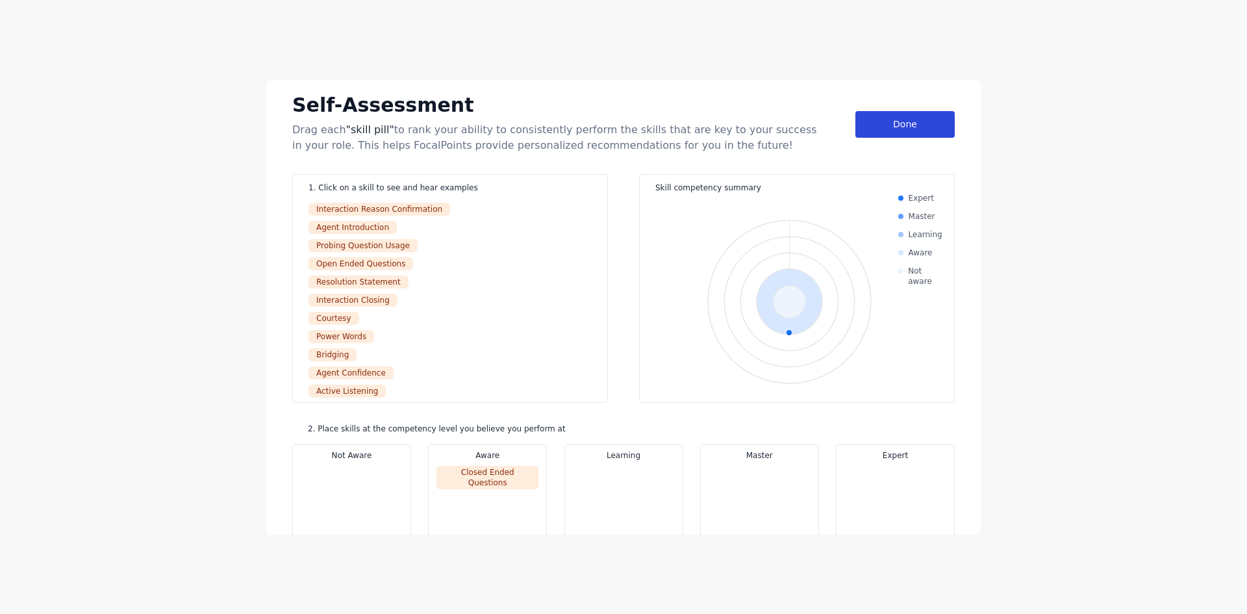
click at [899, 122] on div "Done" at bounding box center [904, 124] width 99 height 27
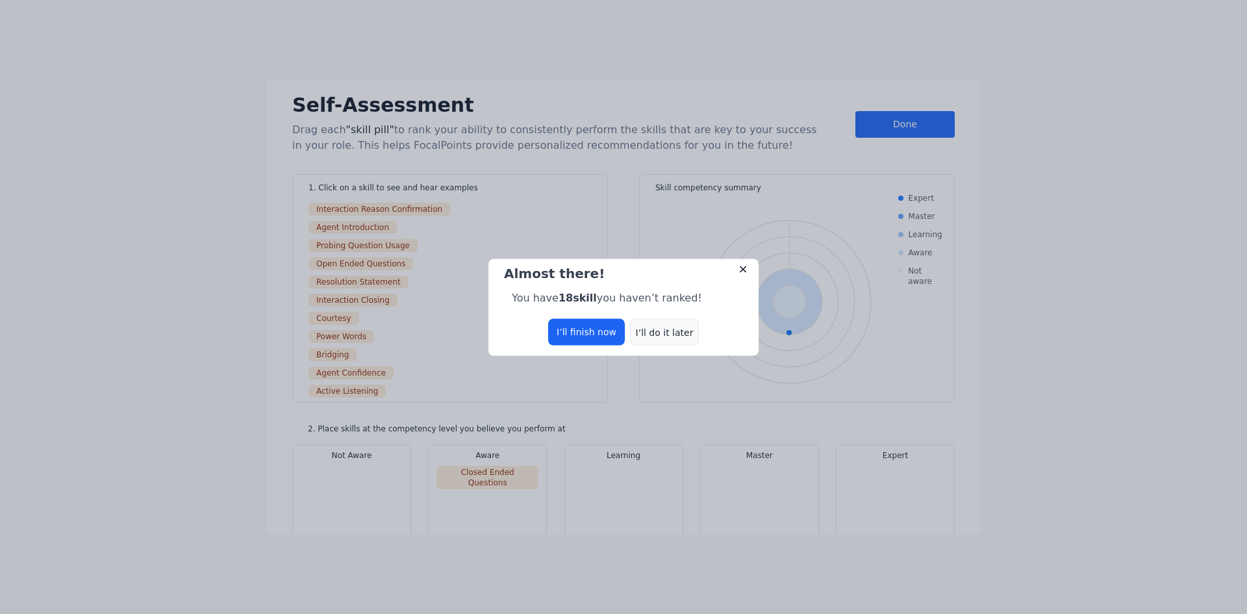
click at [649, 325] on div "I’ll do it later" at bounding box center [664, 331] width 69 height 27
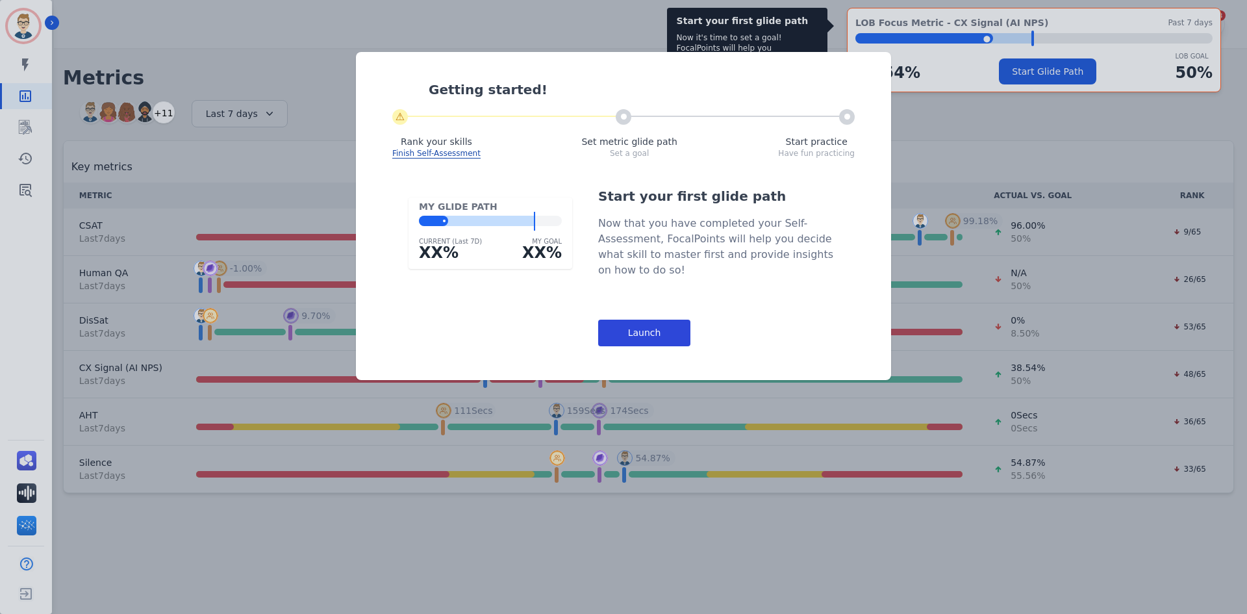
click at [624, 343] on div "Launch" at bounding box center [644, 333] width 92 height 27
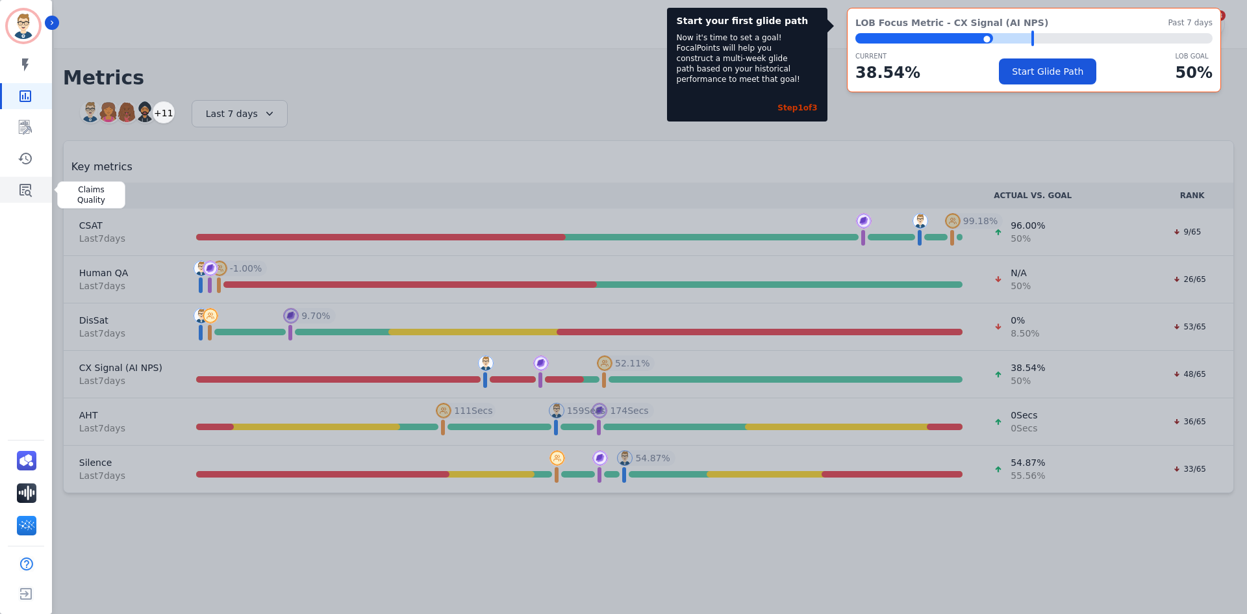
click at [22, 191] on icon "Sidebar" at bounding box center [26, 190] width 16 height 16
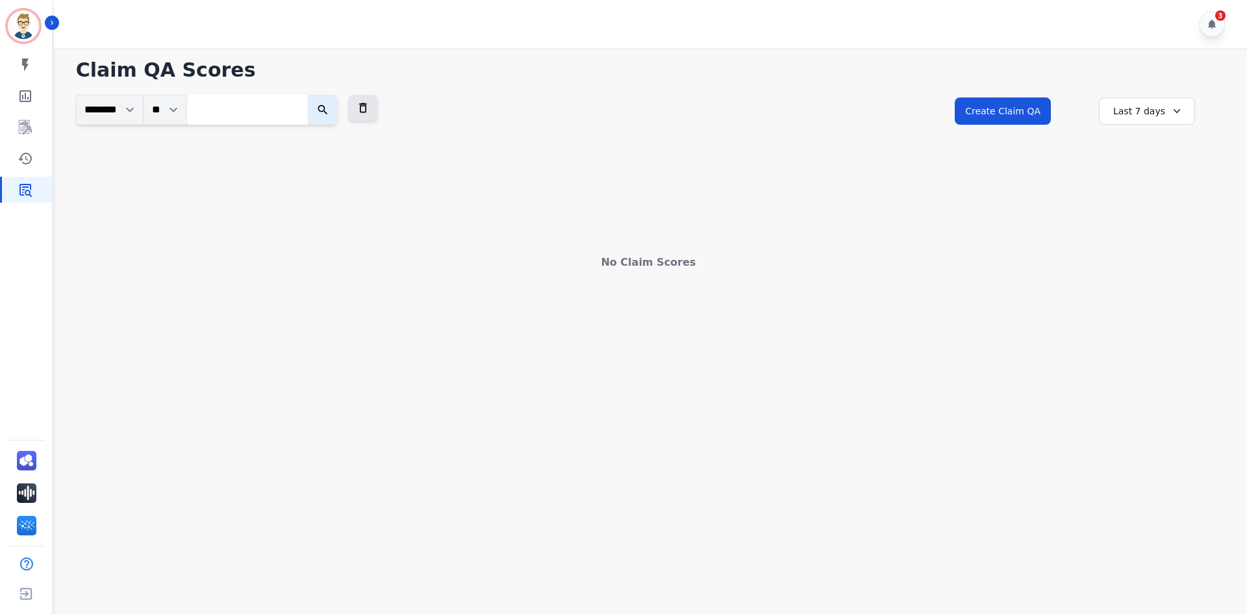
click at [233, 112] on input "search" at bounding box center [247, 110] width 121 height 30
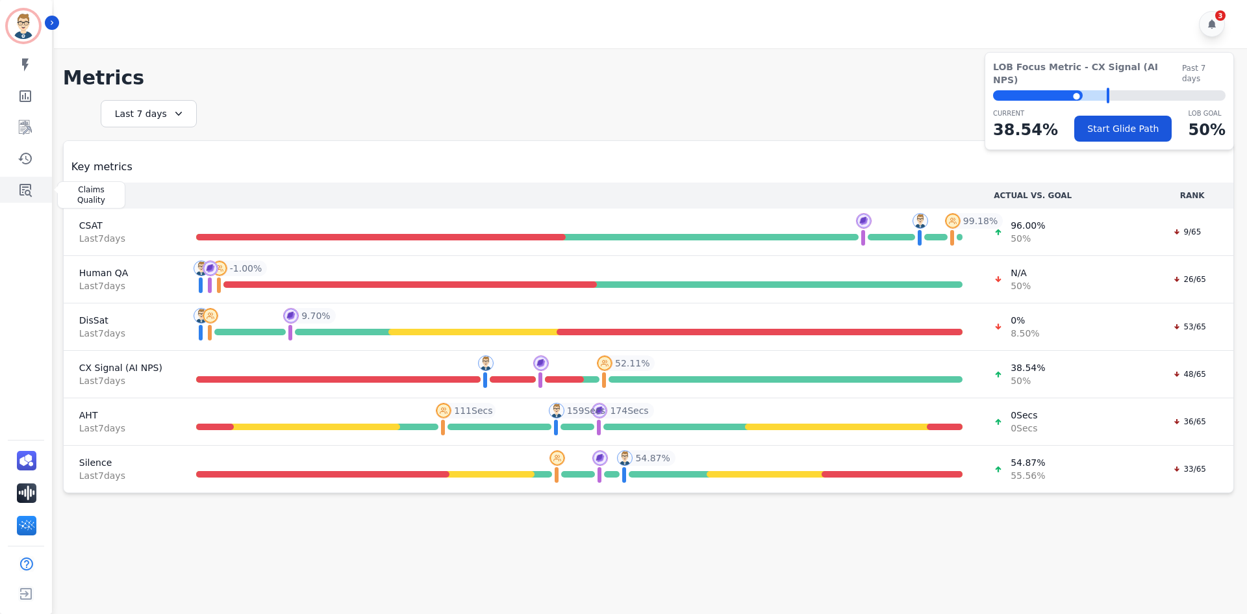
click at [12, 188] on link "Sidebar" at bounding box center [27, 190] width 50 height 26
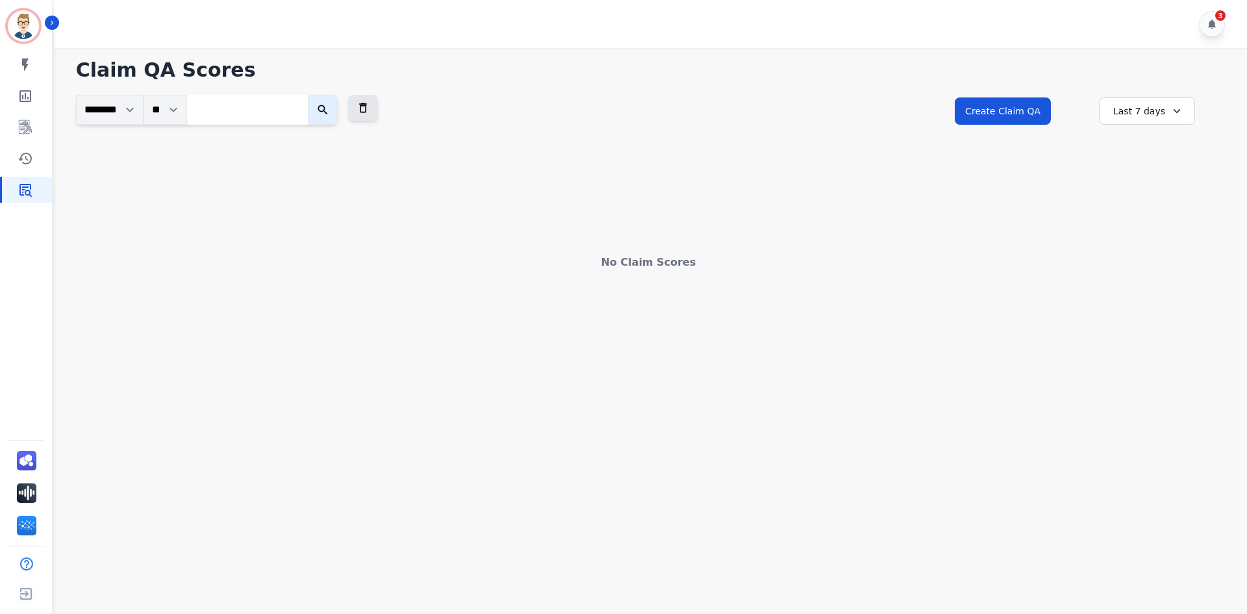
click at [249, 114] on input "search" at bounding box center [247, 110] width 121 height 30
paste input "**********"
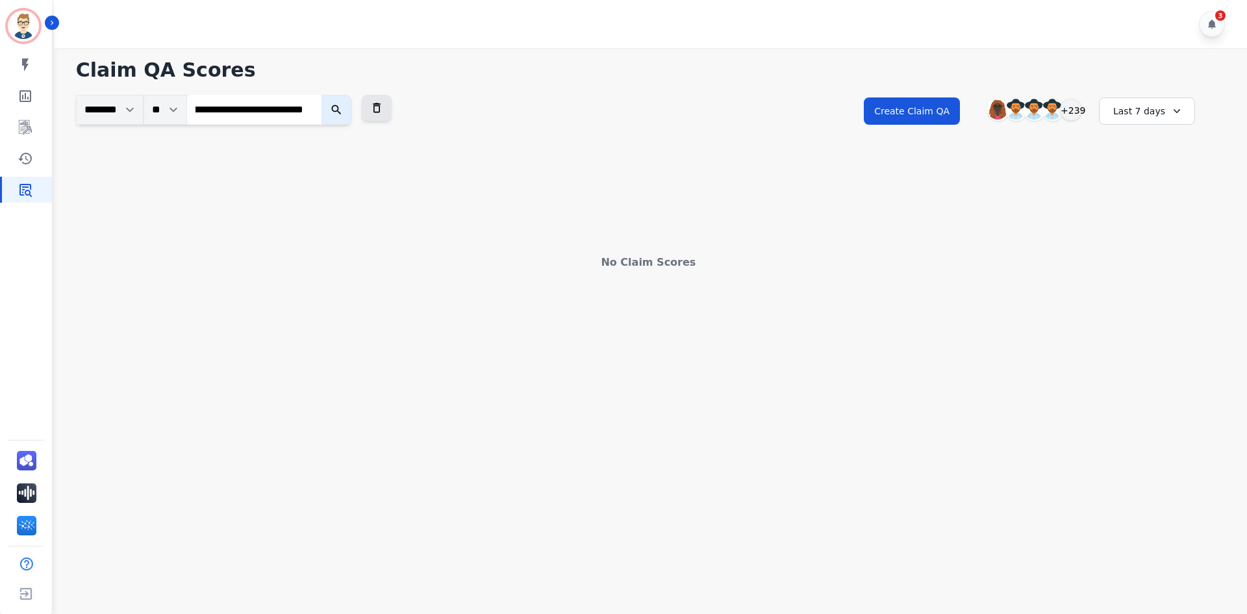
type input "**********"
click at [322, 95] on button "submit" at bounding box center [337, 110] width 30 height 30
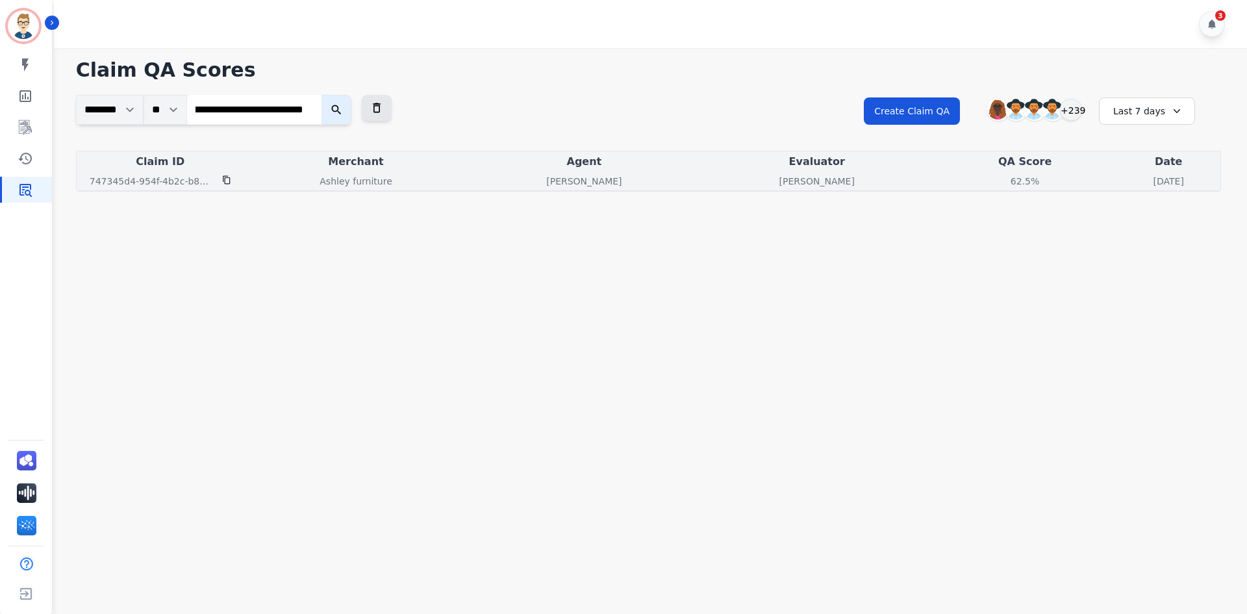
scroll to position [0, 0]
click at [729, 175] on div "[PERSON_NAME]" at bounding box center [816, 181] width 227 height 13
click at [996, 178] on div "62.5%" at bounding box center [1025, 181] width 58 height 13
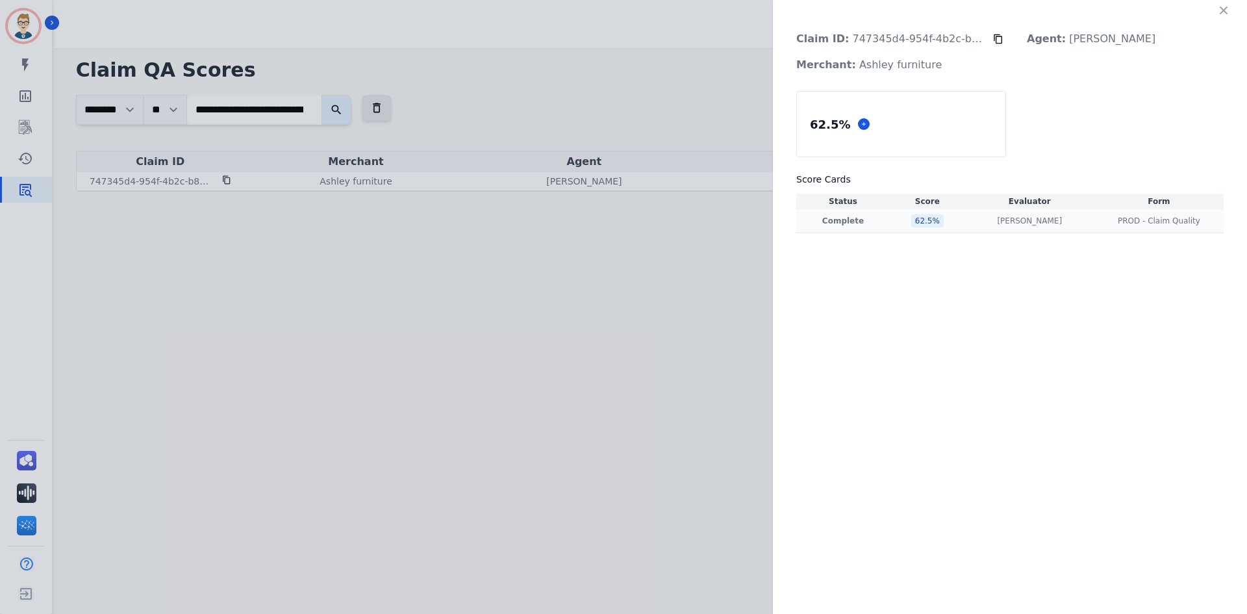
click at [946, 218] on td "62.5 %" at bounding box center [927, 221] width 75 height 24
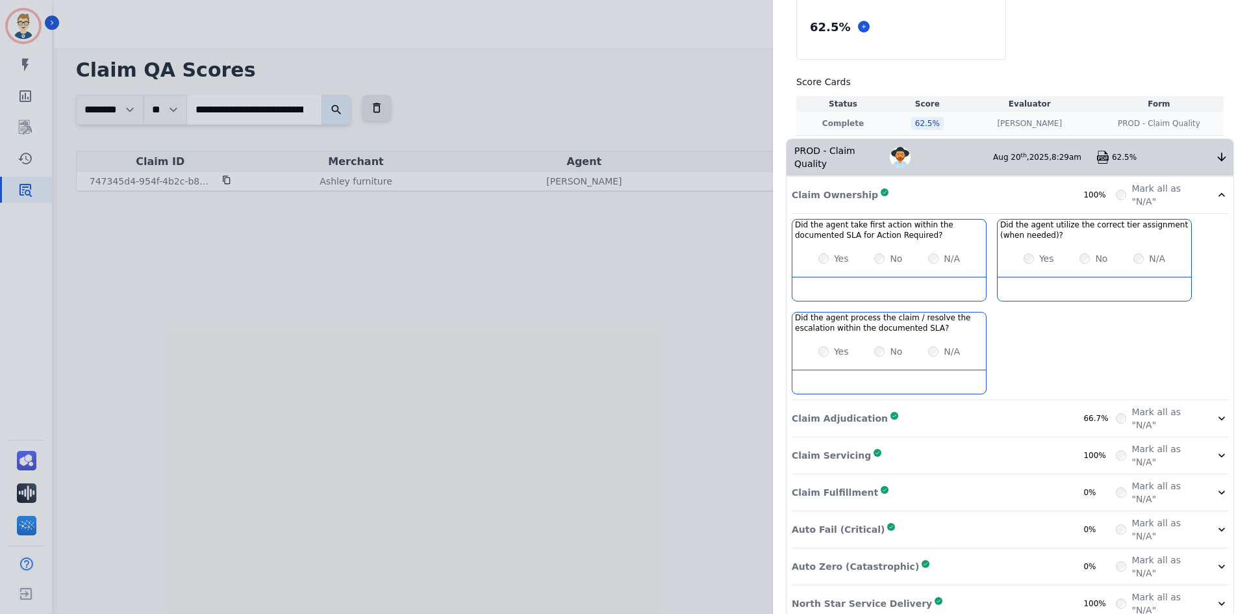
scroll to position [107, 0]
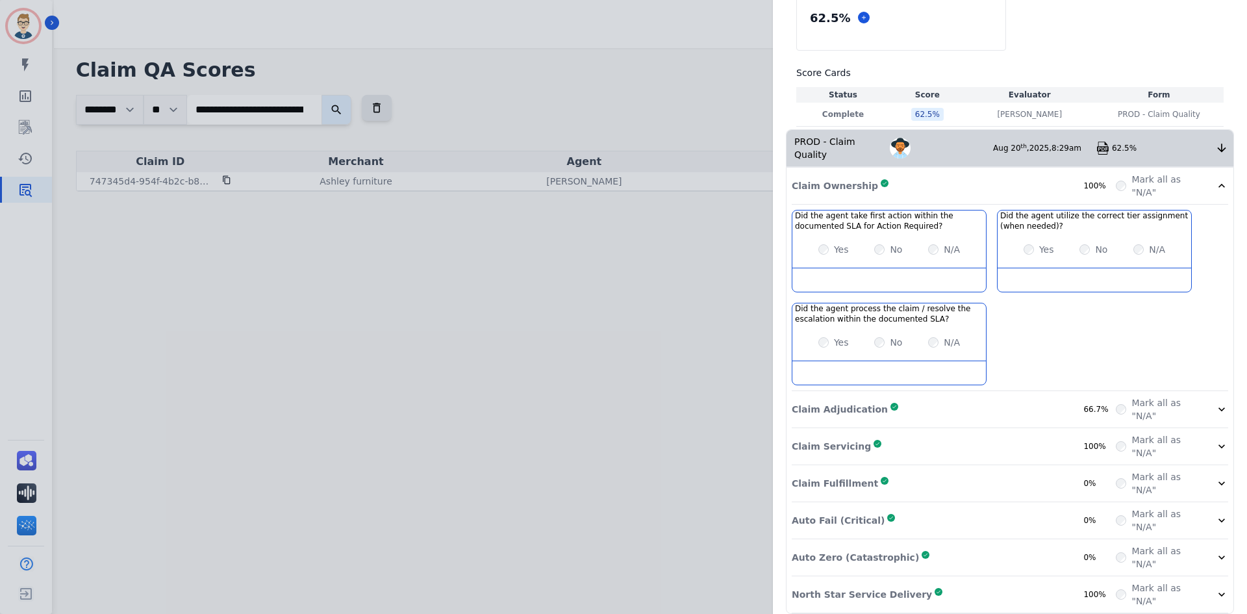
click at [908, 396] on div "Claim Adjudication Complete 66.7%" at bounding box center [954, 409] width 324 height 26
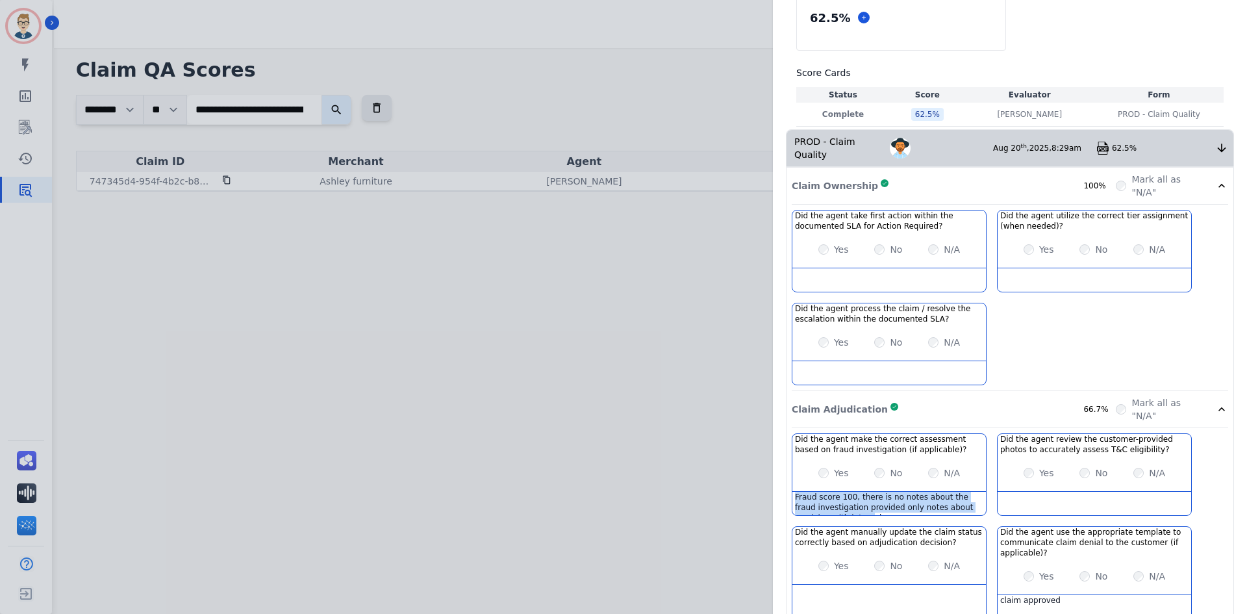
scroll to position [8, 0]
drag, startPoint x: 789, startPoint y: 484, endPoint x: 902, endPoint y: 498, distance: 113.8
click at [902, 498] on div "Fraud score 100, there is no notes about the fraud investigation provided only …" at bounding box center [889, 503] width 194 height 23
copy div "Fraud score 100, there is no notes about the fraud investigation provided only …"
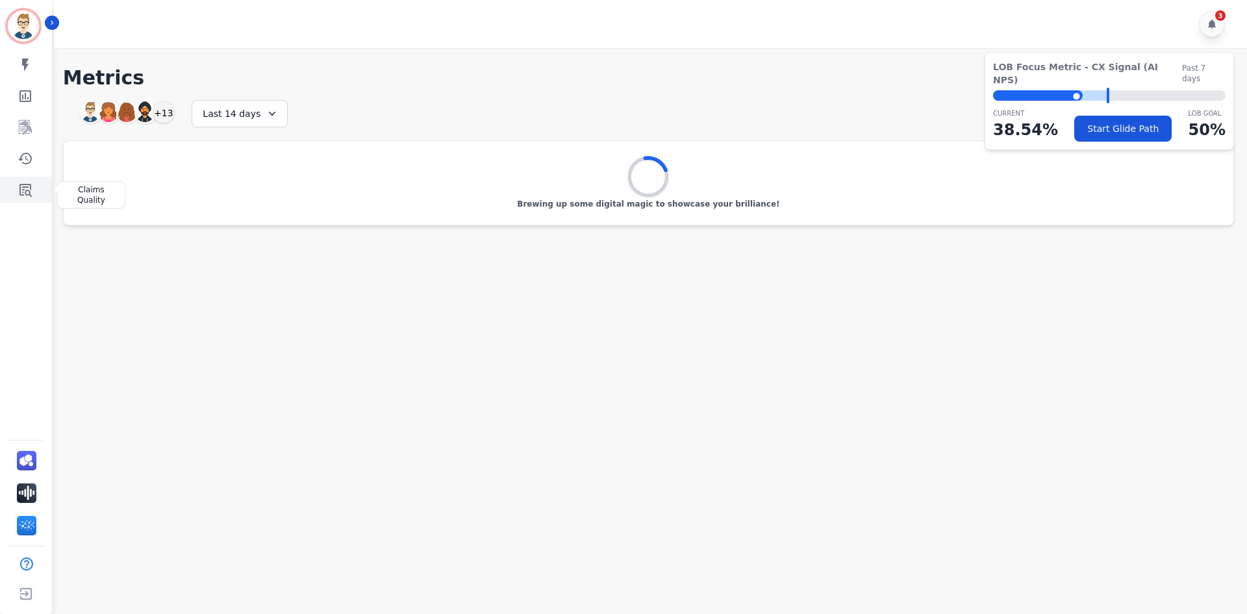
click at [35, 189] on link "Sidebar" at bounding box center [27, 190] width 50 height 26
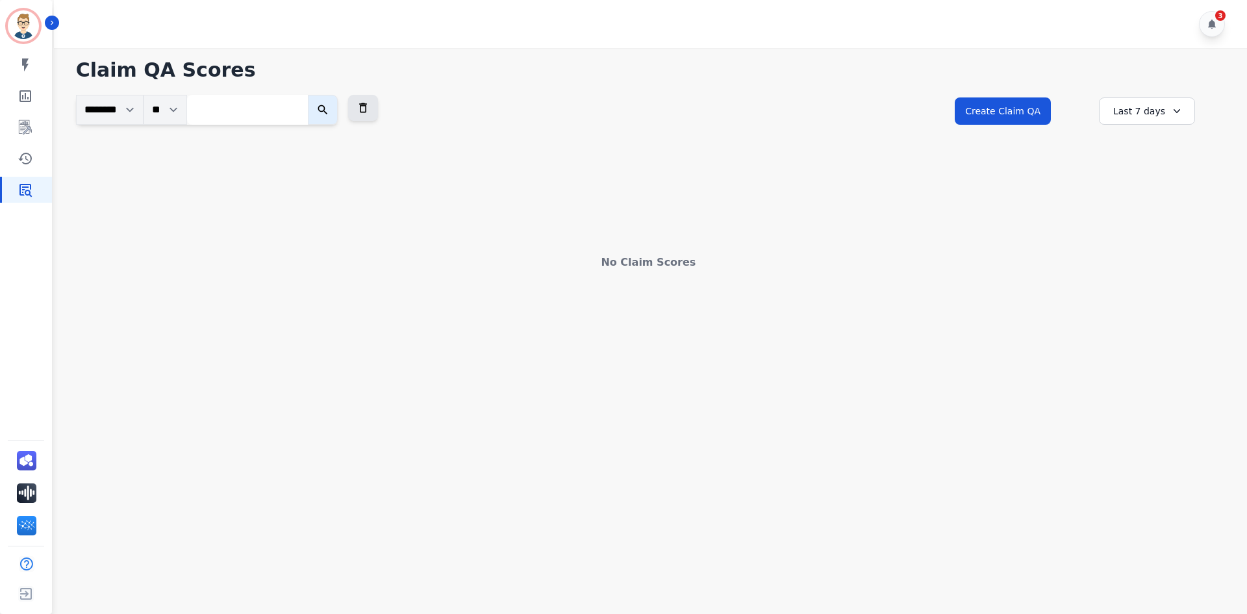
click at [292, 115] on input "search" at bounding box center [247, 110] width 121 height 30
paste input "**********"
type input "**********"
click at [322, 95] on button "submit" at bounding box center [337, 110] width 30 height 30
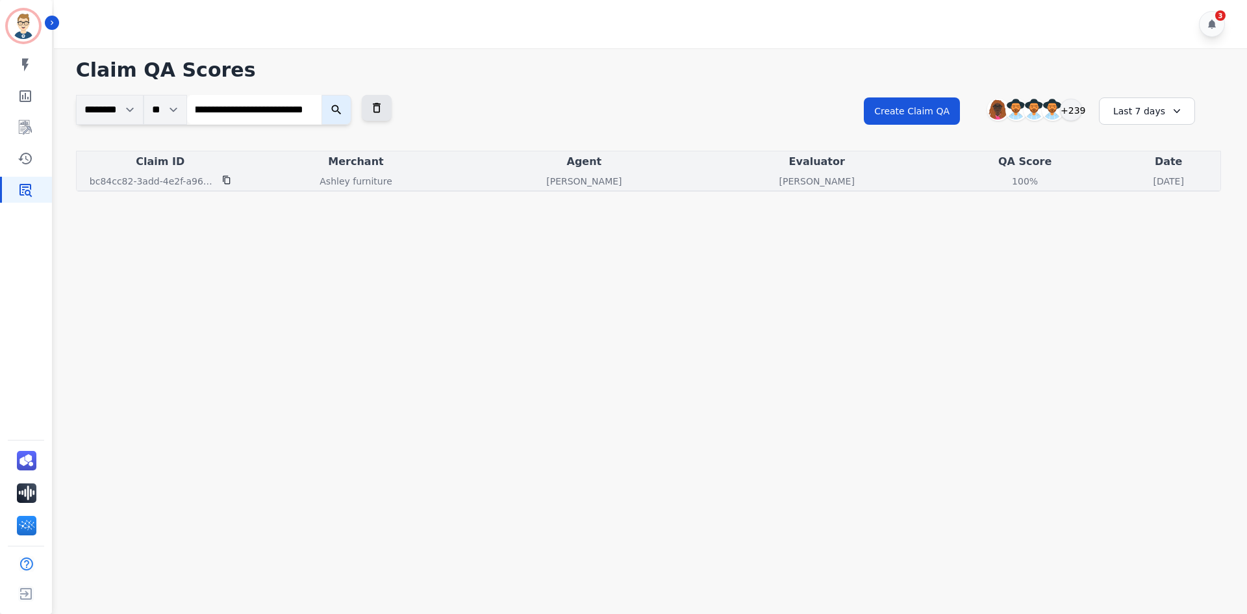
scroll to position [0, 0]
click at [936, 183] on div "100% See QA score details" at bounding box center [1025, 181] width 179 height 13
